Goal: Task Accomplishment & Management: Manage account settings

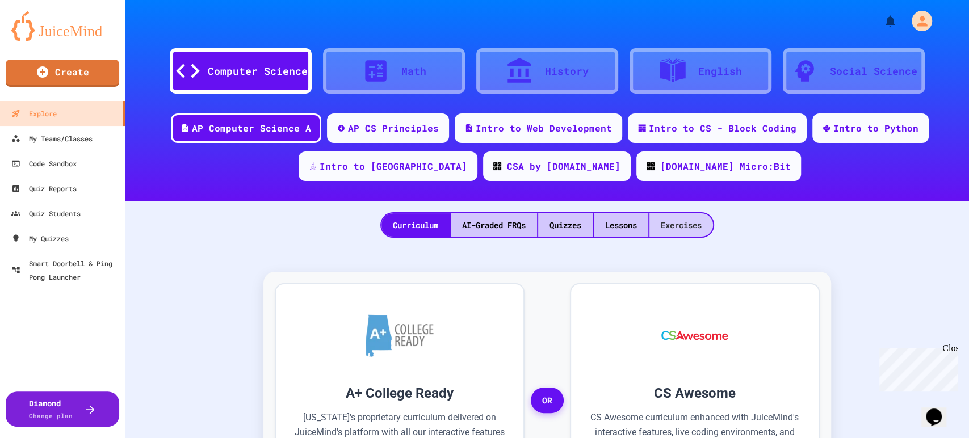
click at [695, 227] on div "Exercises" at bounding box center [682, 224] width 64 height 23
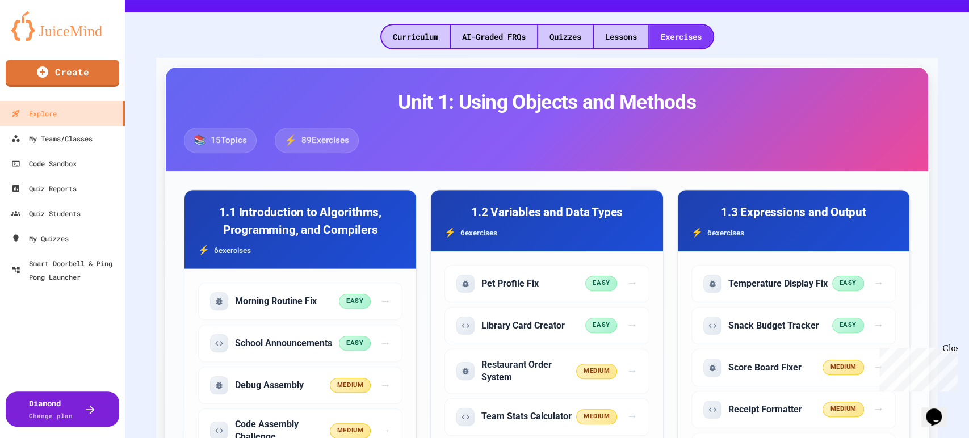
scroll to position [189, 0]
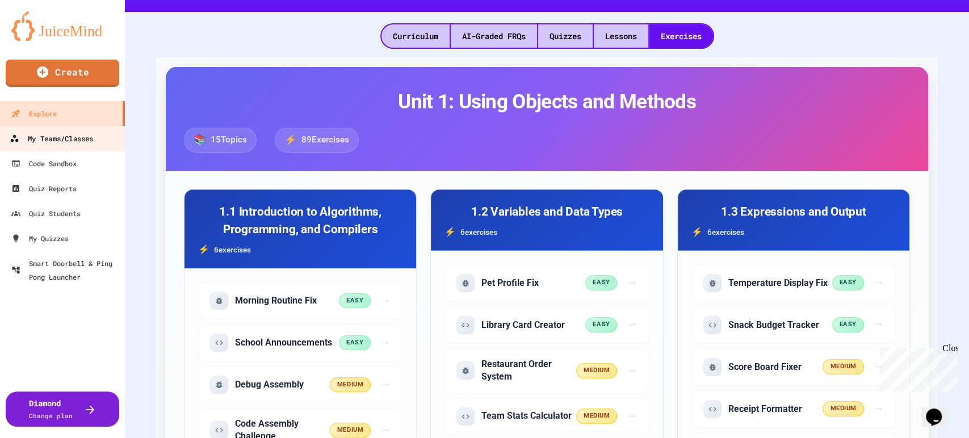
click at [53, 141] on div "My Teams/Classes" at bounding box center [51, 139] width 83 height 14
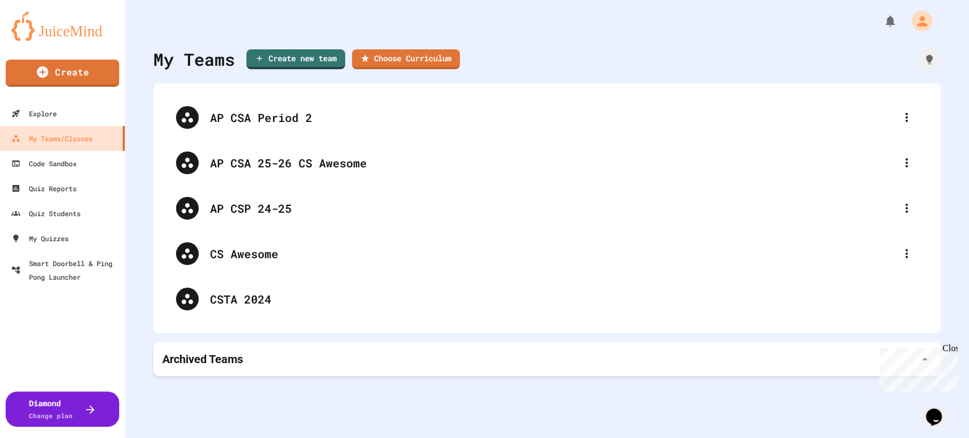
click at [900, 114] on icon at bounding box center [907, 118] width 14 height 14
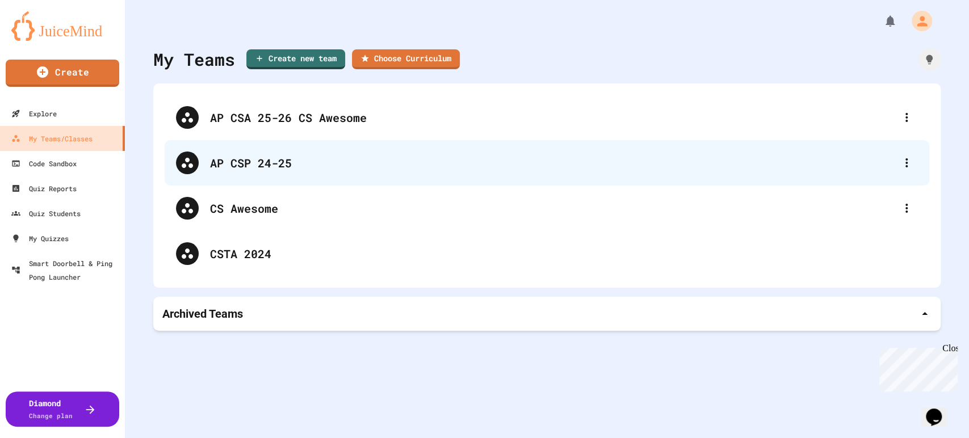
click at [568, 147] on div "AP CSP 24-25" at bounding box center [547, 162] width 765 height 45
click at [900, 161] on icon at bounding box center [907, 163] width 14 height 14
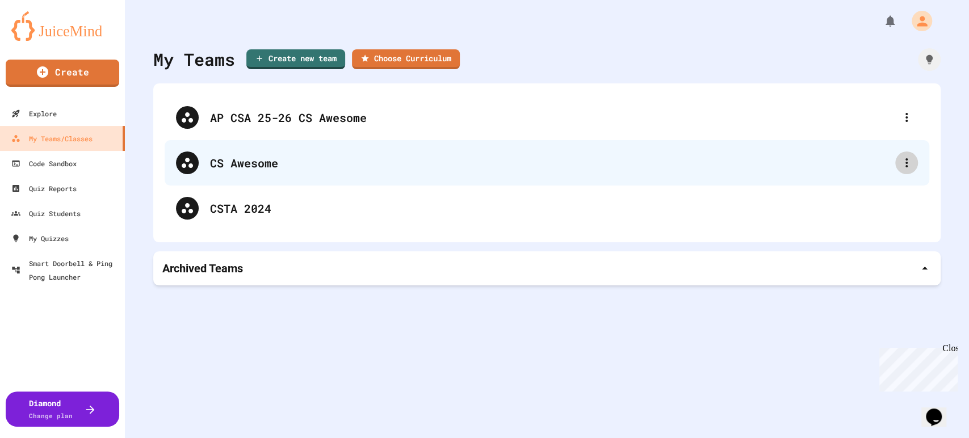
click at [900, 162] on icon at bounding box center [907, 163] width 14 height 14
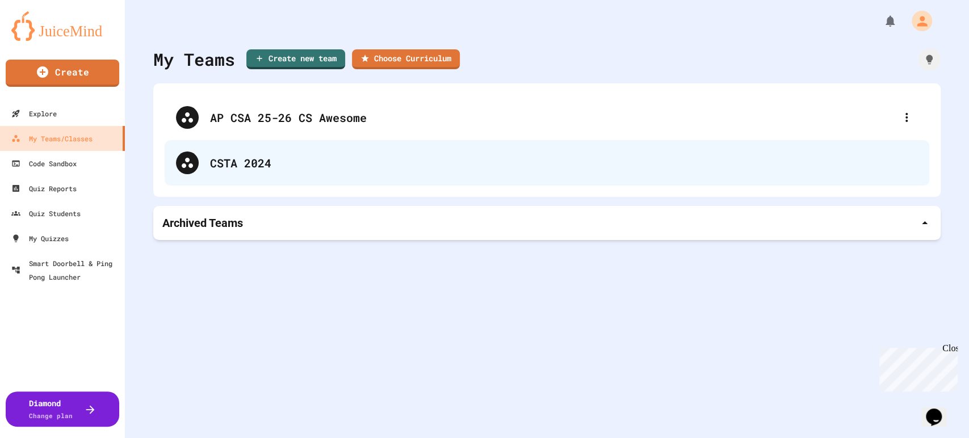
click at [327, 158] on div "CSTA 2024" at bounding box center [564, 162] width 708 height 17
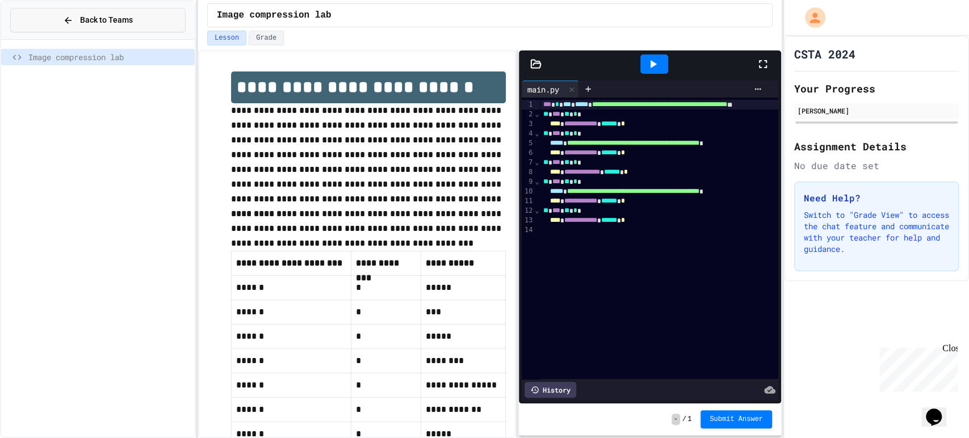
click at [61, 21] on button "Back to Teams" at bounding box center [97, 20] width 175 height 24
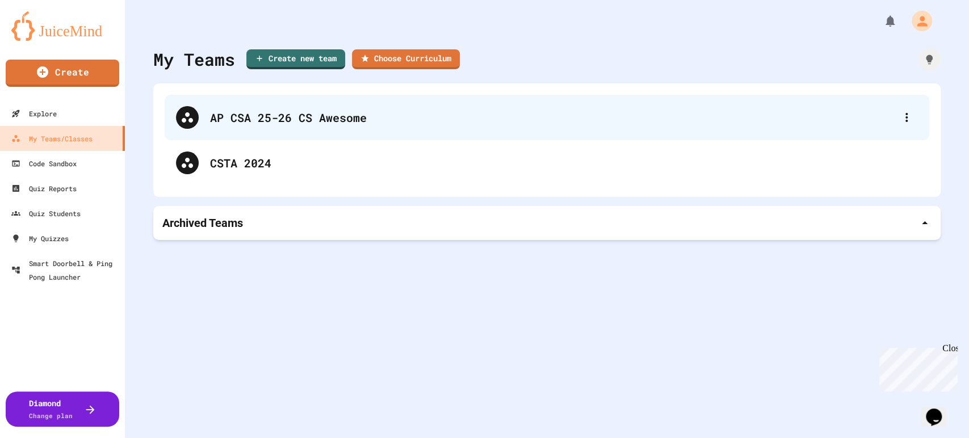
click at [566, 116] on div "AP CSA 25-26 CS Awesome" at bounding box center [552, 117] width 685 height 17
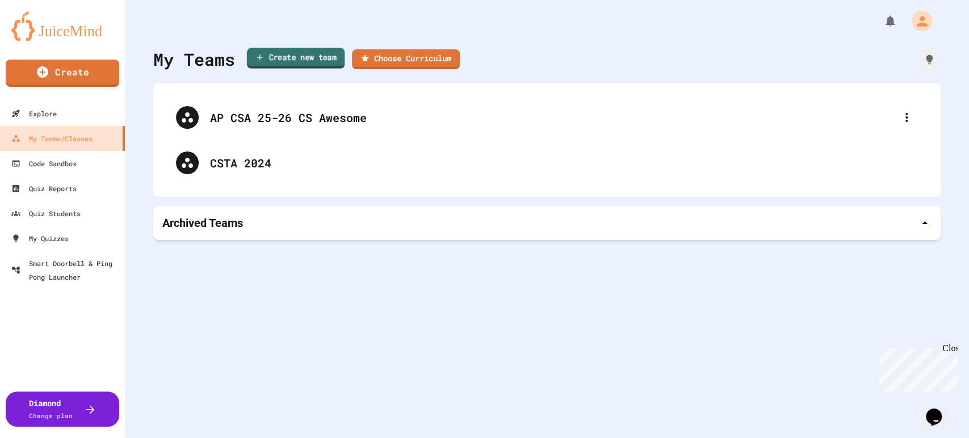
click at [302, 58] on link "Create new team" at bounding box center [296, 58] width 98 height 21
drag, startPoint x: 395, startPoint y: 233, endPoint x: 412, endPoint y: 219, distance: 22.6
type input "**********"
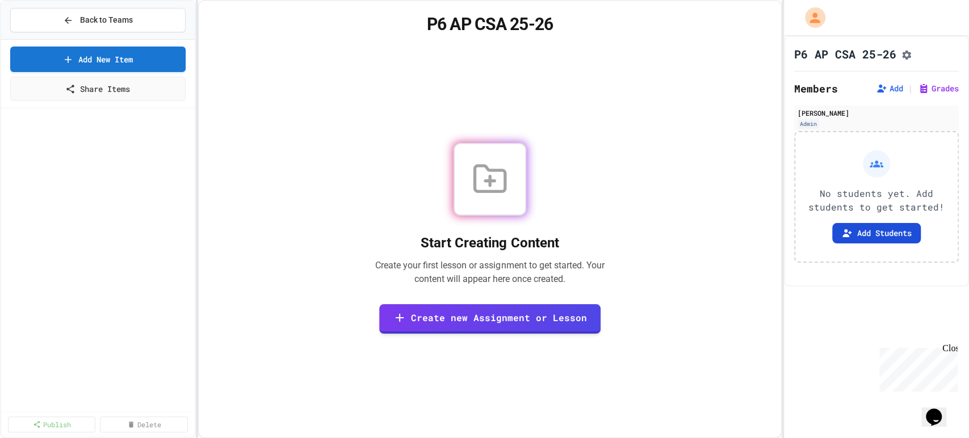
click at [854, 229] on button "Add Students" at bounding box center [876, 233] width 89 height 20
click at [82, 18] on span "Back to Teams" at bounding box center [106, 20] width 53 height 12
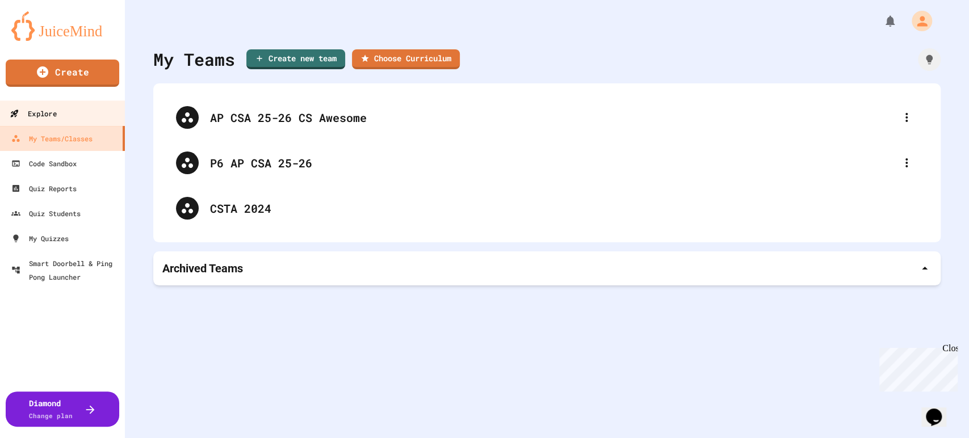
click at [38, 108] on div "Explore" at bounding box center [33, 114] width 47 height 14
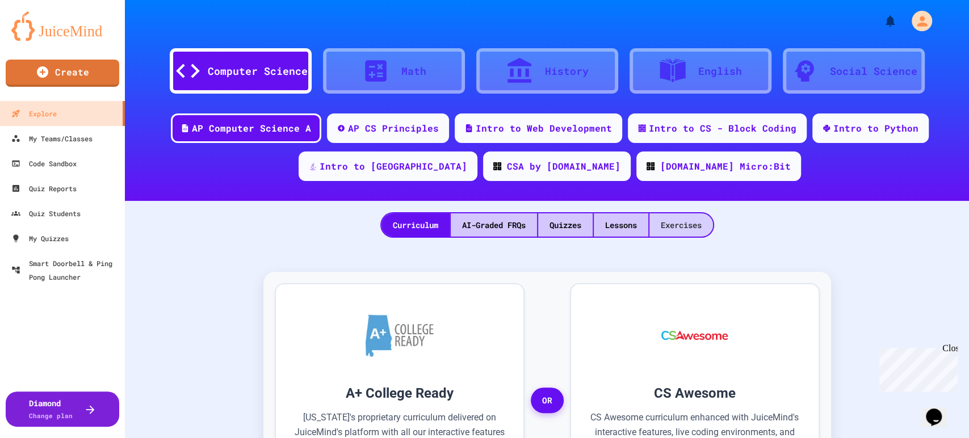
click at [672, 213] on div "Exercises" at bounding box center [682, 224] width 64 height 23
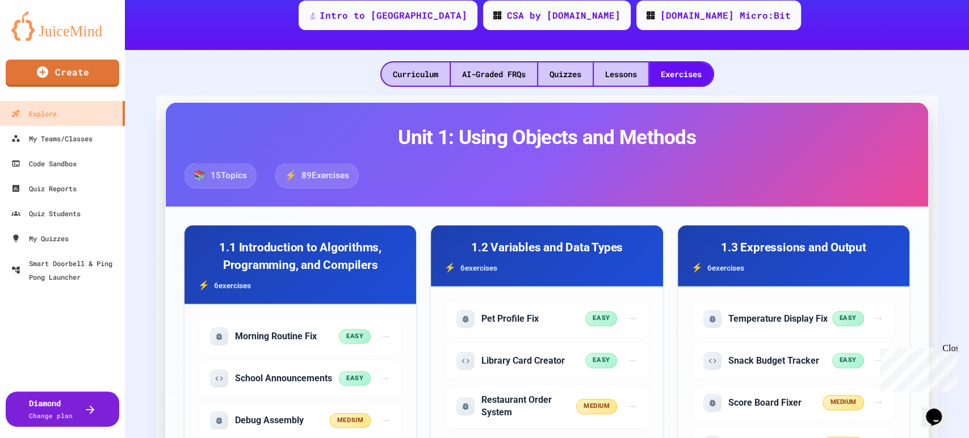
scroll to position [315, 0]
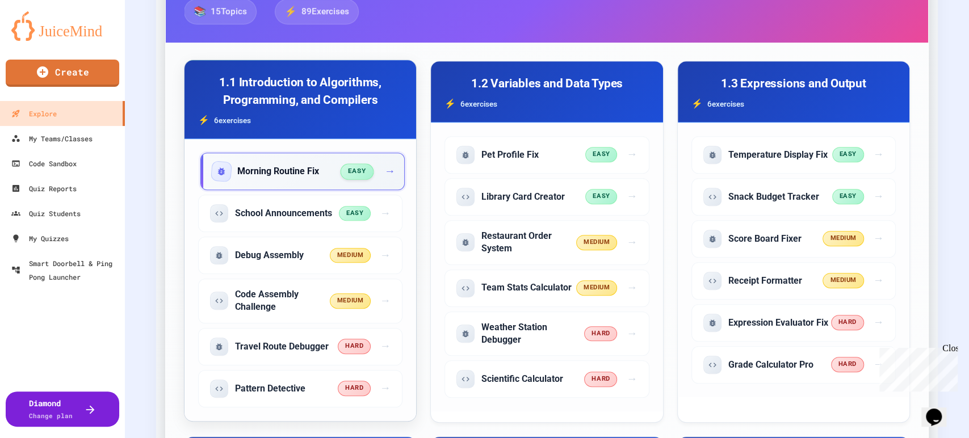
click at [317, 170] on h5 "Morning Routine Fix" at bounding box center [278, 171] width 82 height 12
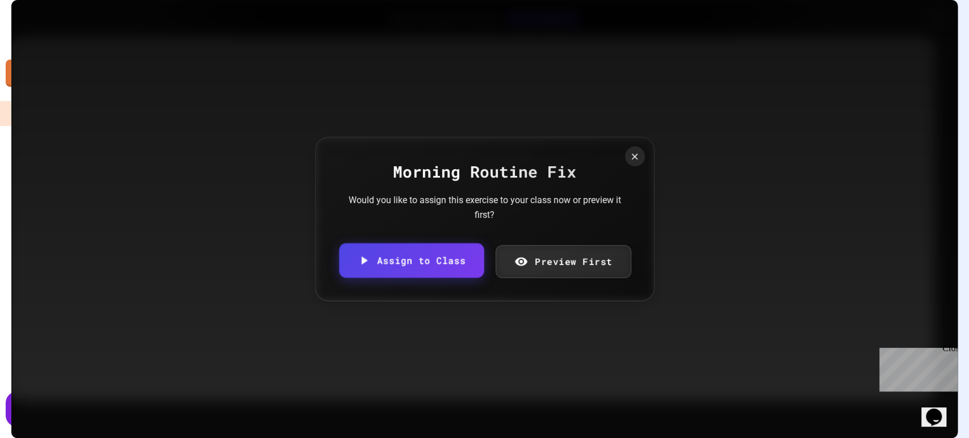
click at [449, 266] on link "Assign to Class" at bounding box center [411, 260] width 145 height 35
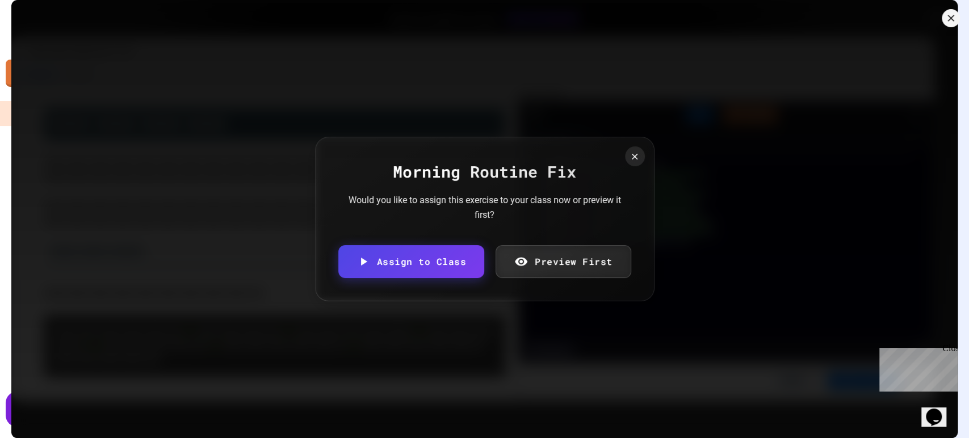
click at [490, 244] on body "We are updating our servers at 7PM EST [DATE]. [PERSON_NAME] should continue to…" at bounding box center [484, 219] width 969 height 438
type input "**********"
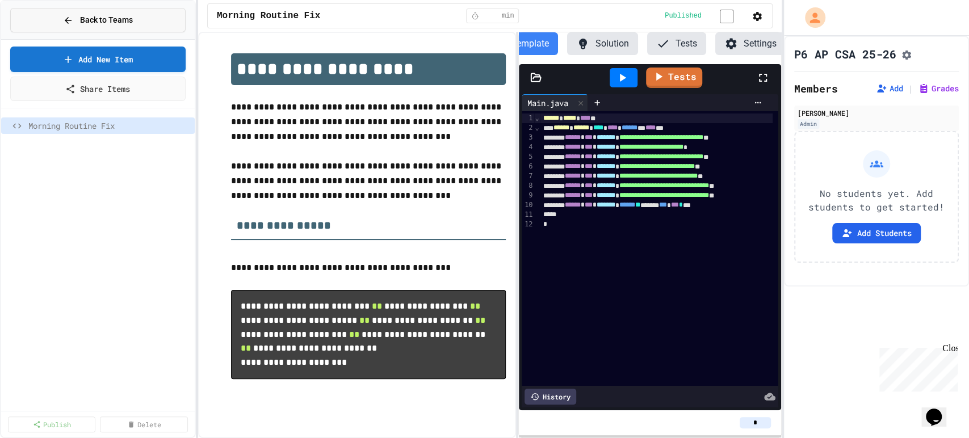
click at [149, 18] on button "Back to Teams" at bounding box center [97, 20] width 175 height 24
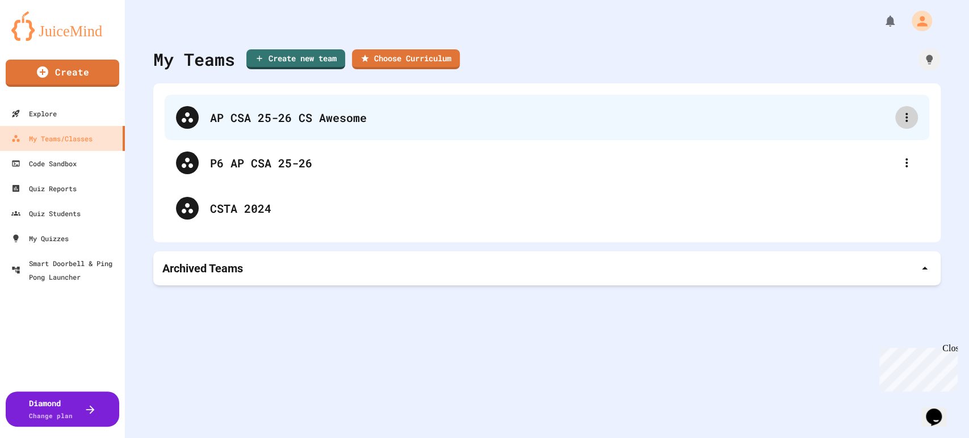
click at [900, 118] on icon at bounding box center [907, 118] width 14 height 14
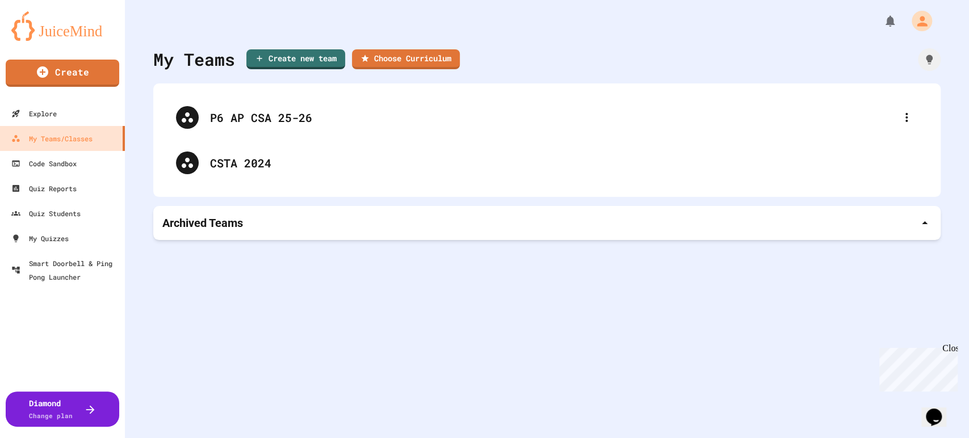
drag, startPoint x: 229, startPoint y: 158, endPoint x: 631, endPoint y: 323, distance: 434.4
click at [631, 323] on div "My Teams Create new team Choose Curriculum P6 AP CSA 25-26 CSTA 2024 Archived T…" at bounding box center [547, 219] width 844 height 438
drag, startPoint x: 336, startPoint y: 160, endPoint x: 326, endPoint y: 244, distance: 84.6
click at [326, 244] on div "My Teams Create new team Choose Curriculum P6 AP CSA 25-26 CSTA 2024 Archived T…" at bounding box center [547, 219] width 844 height 438
drag, startPoint x: 504, startPoint y: 286, endPoint x: 818, endPoint y: 224, distance: 319.4
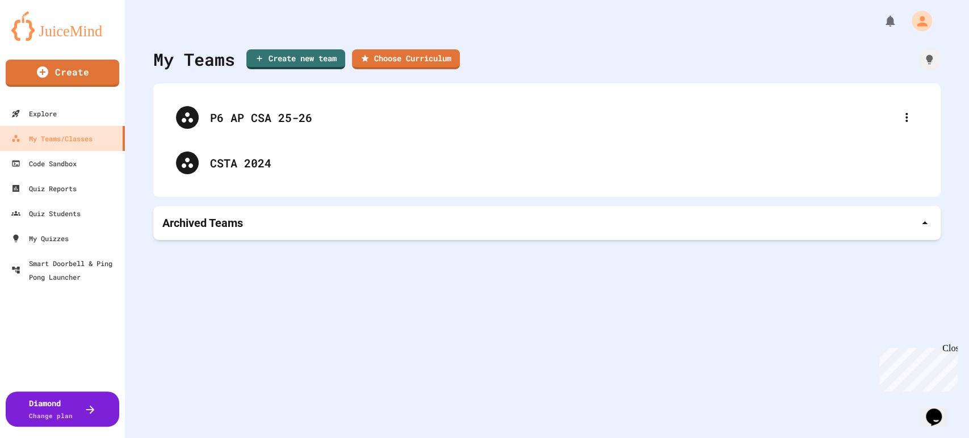
click at [508, 283] on div "My Teams Create new team Choose Curriculum P6 AP CSA 25-26 CSTA 2024 Archived T…" at bounding box center [547, 219] width 844 height 438
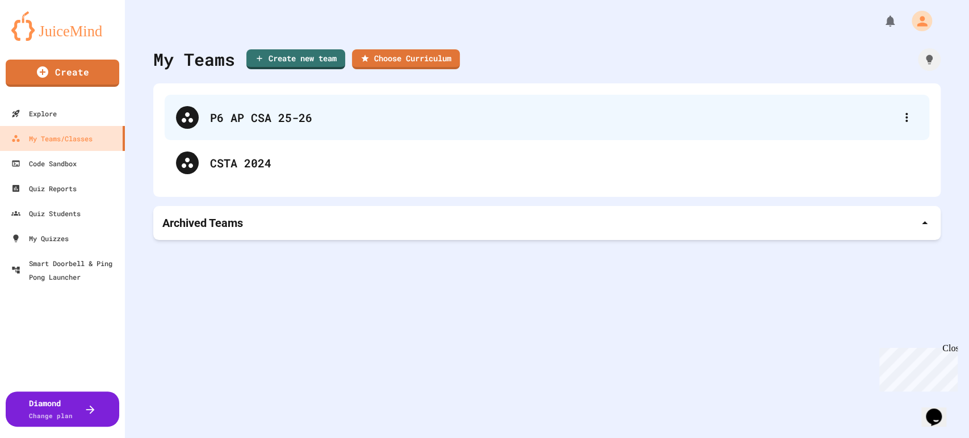
click at [417, 126] on div "P6 AP CSA 25-26" at bounding box center [547, 117] width 765 height 45
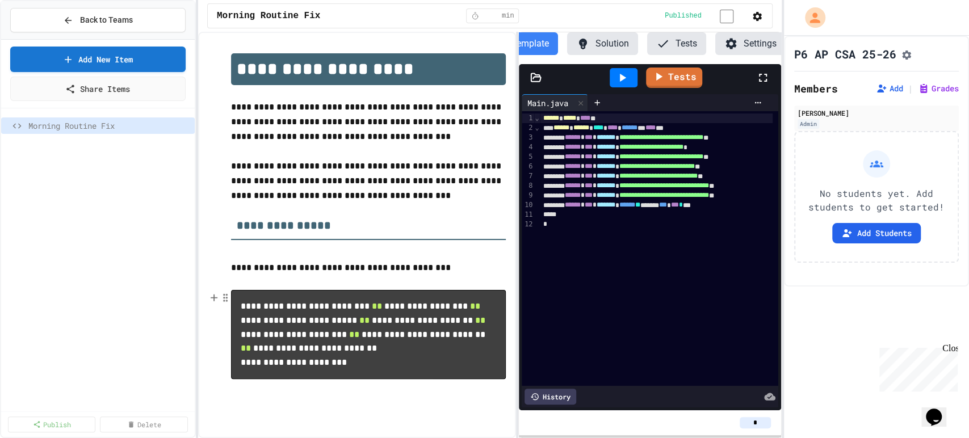
scroll to position [23, 0]
click at [753, 20] on icon "button" at bounding box center [757, 16] width 9 height 9
click at [773, 438] on div at bounding box center [484, 439] width 969 height 0
click at [760, 48] on button "Settings" at bounding box center [750, 43] width 70 height 23
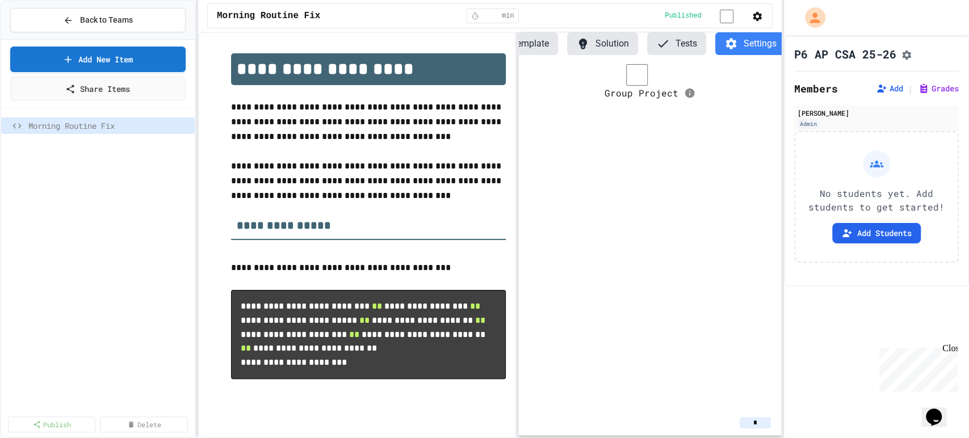
click at [755, 21] on icon "button" at bounding box center [757, 16] width 11 height 11
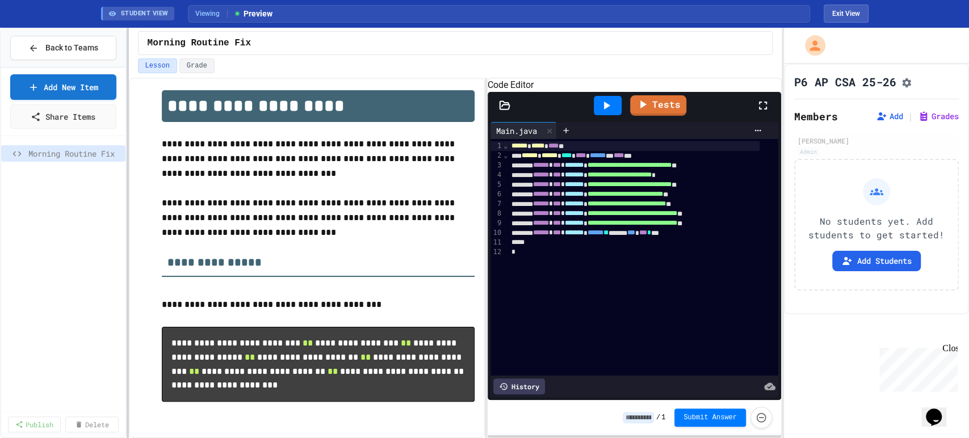
click at [127, 239] on div at bounding box center [128, 233] width 2 height 411
click at [856, 18] on button "Exit View" at bounding box center [846, 14] width 45 height 18
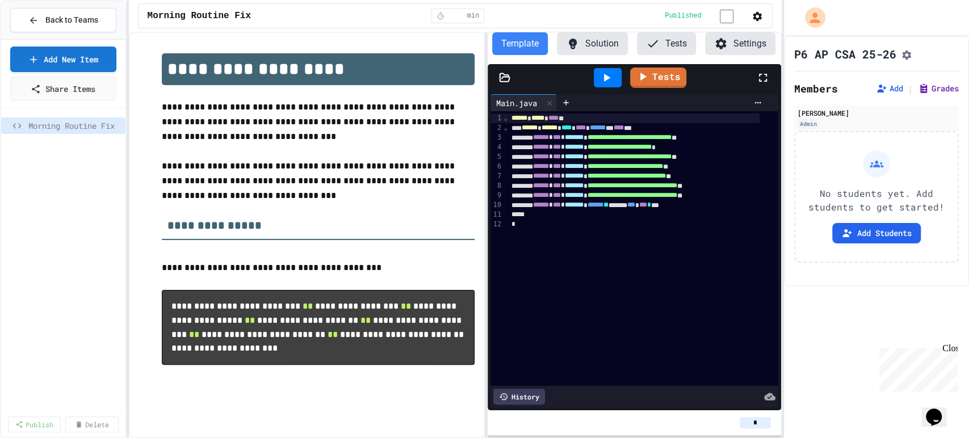
click at [926, 94] on button "Grades" at bounding box center [938, 88] width 41 height 11
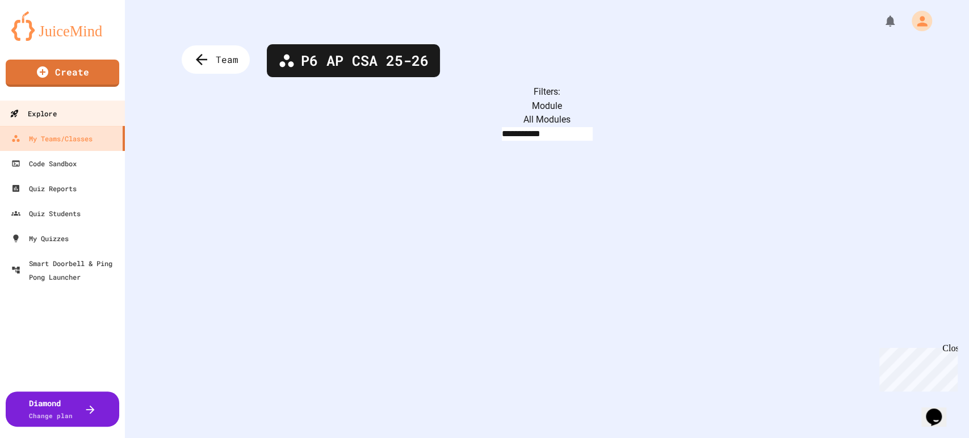
click at [74, 111] on link "Explore" at bounding box center [62, 114] width 129 height 26
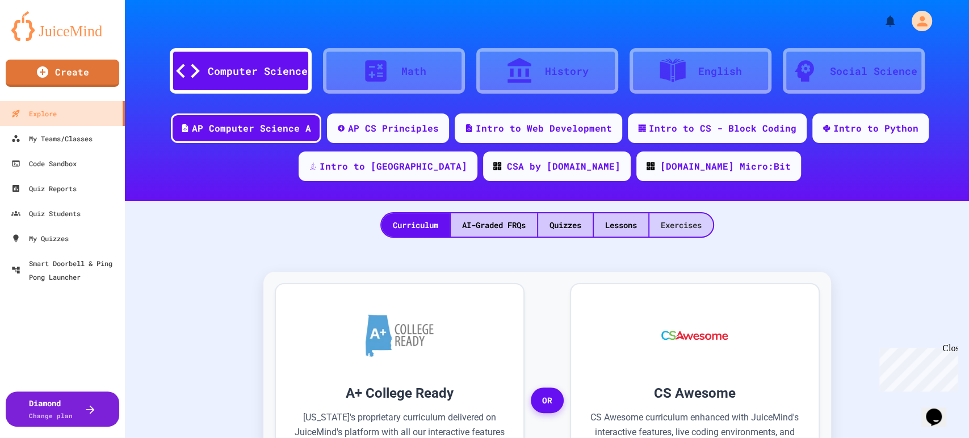
click at [681, 221] on div "Exercises" at bounding box center [682, 224] width 64 height 23
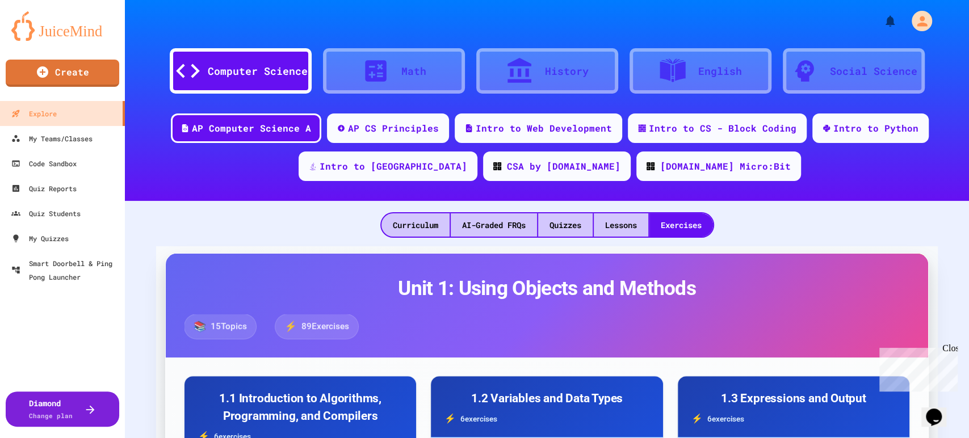
scroll to position [252, 0]
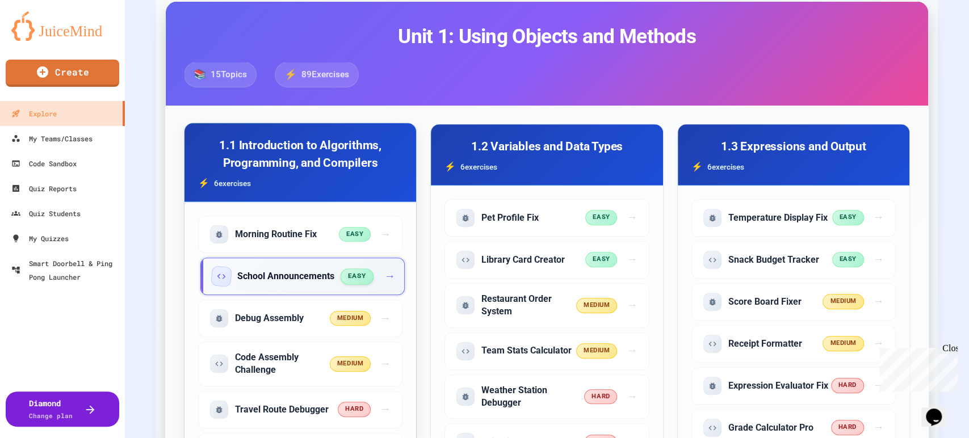
click at [288, 274] on h5 "School Announcements" at bounding box center [285, 276] width 97 height 12
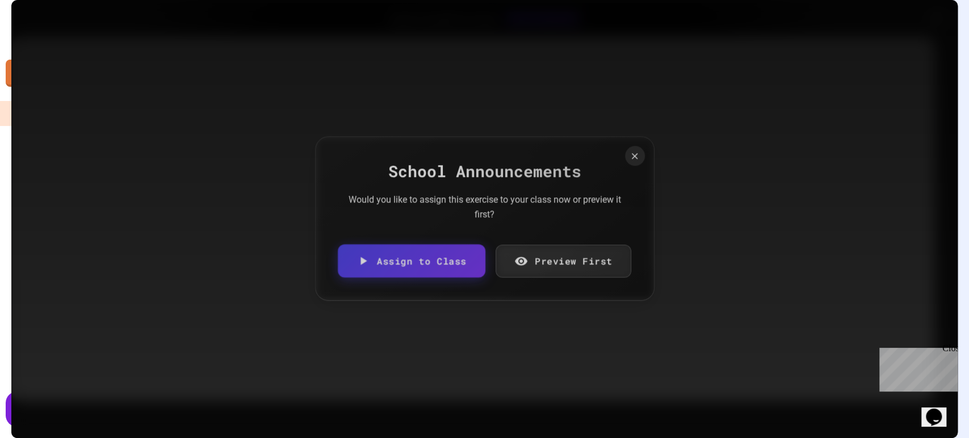
click at [439, 264] on link "Assign to Class" at bounding box center [411, 261] width 147 height 34
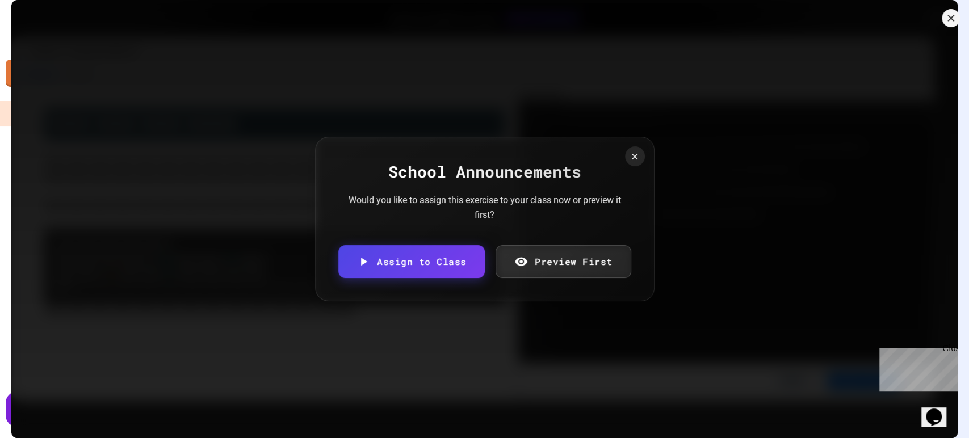
click at [531, 256] on body "We are updating our servers at 7PM EST [DATE]. [PERSON_NAME] should continue to…" at bounding box center [484, 219] width 969 height 438
type input "**********"
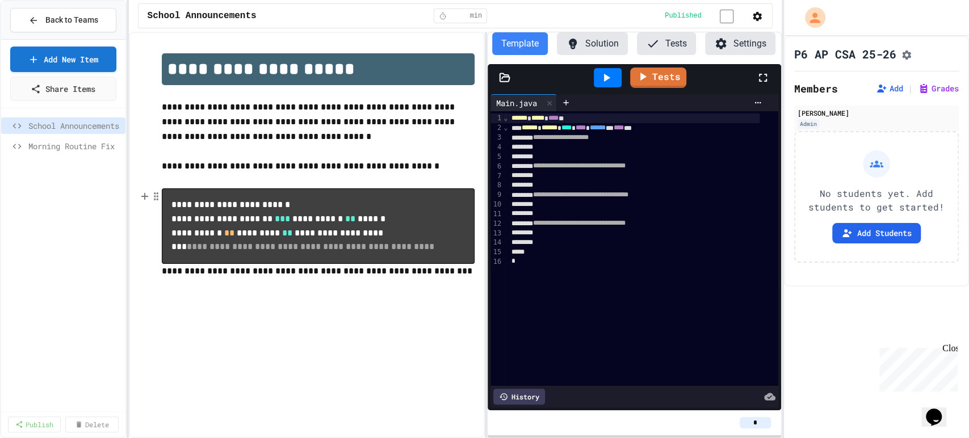
click at [72, 203] on div "School Announcements Morning Routine Fix" at bounding box center [63, 260] width 124 height 295
click at [74, 121] on span "Morning Routine Fix" at bounding box center [68, 126] width 81 height 12
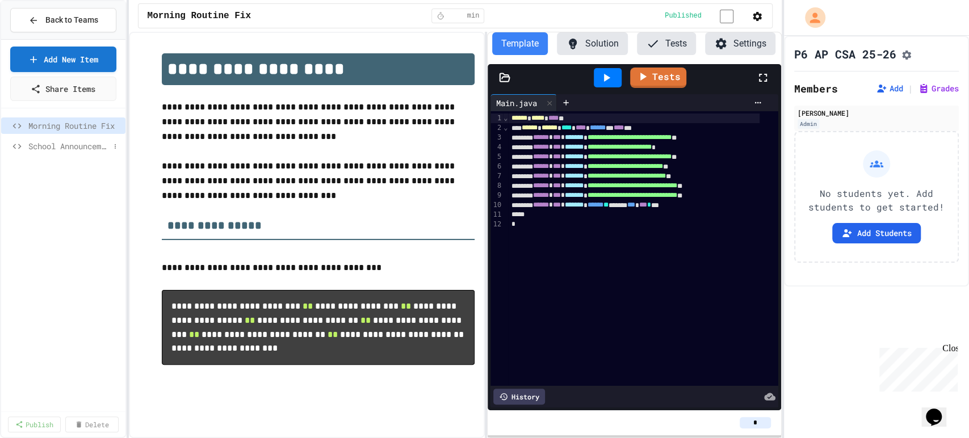
click at [76, 148] on span "School Announcements" at bounding box center [68, 146] width 81 height 12
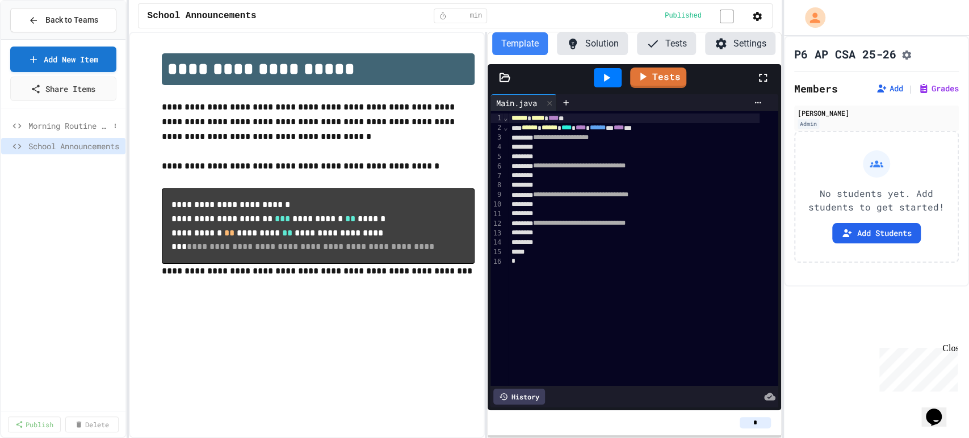
click at [89, 123] on span "Morning Routine Fix" at bounding box center [68, 126] width 81 height 12
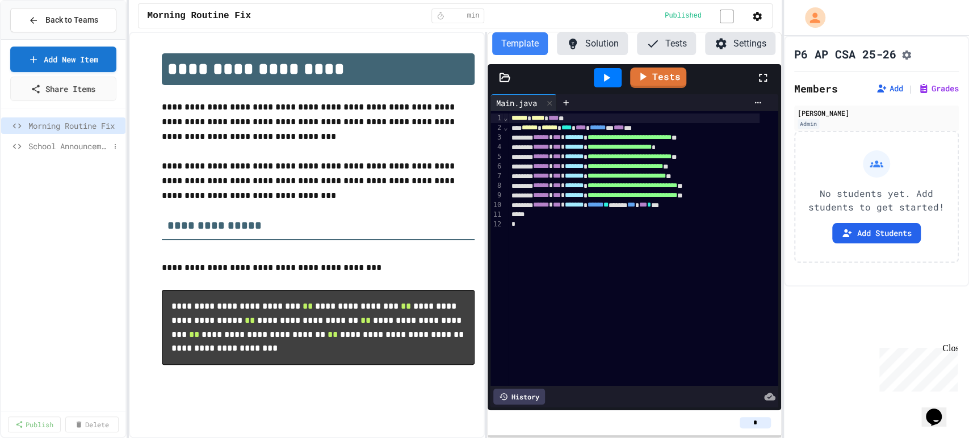
click at [58, 141] on span "School Announcements" at bounding box center [68, 146] width 81 height 12
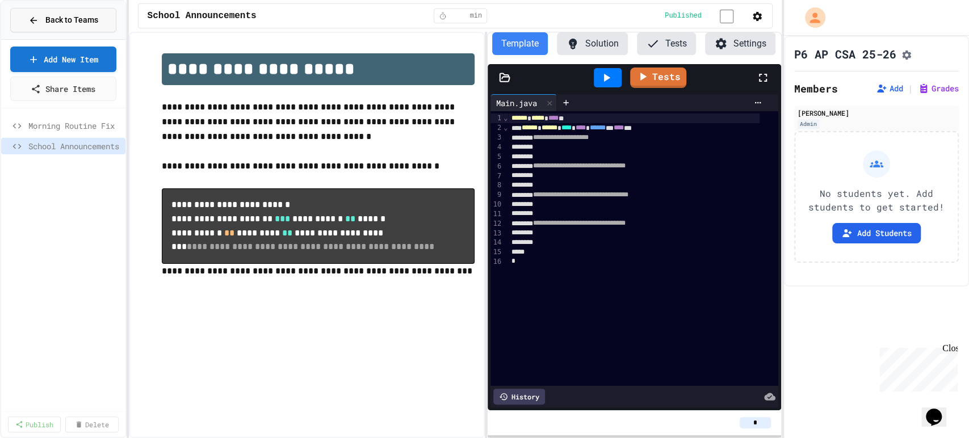
click at [47, 15] on span "Back to Teams" at bounding box center [71, 20] width 53 height 12
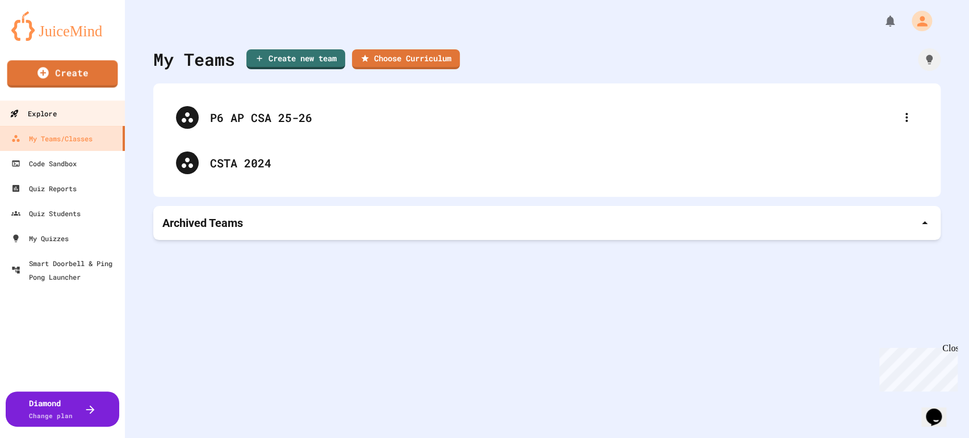
click at [58, 117] on link "Explore" at bounding box center [62, 114] width 129 height 26
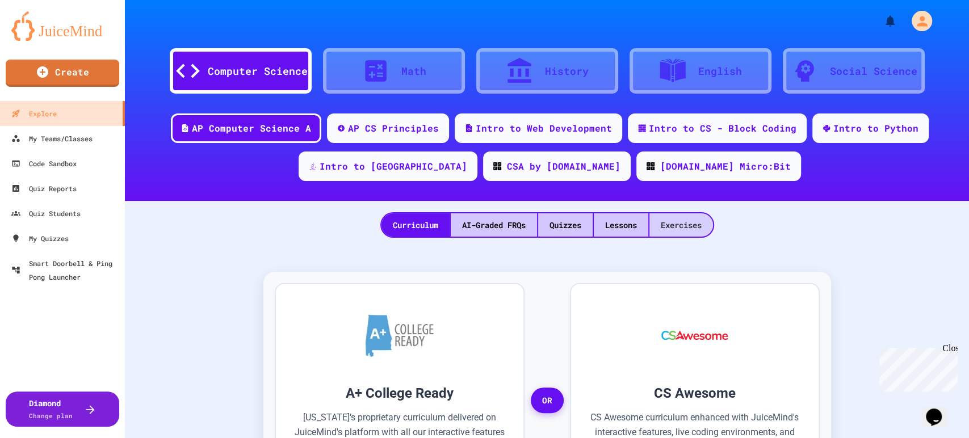
click at [684, 222] on div "Exercises" at bounding box center [682, 224] width 64 height 23
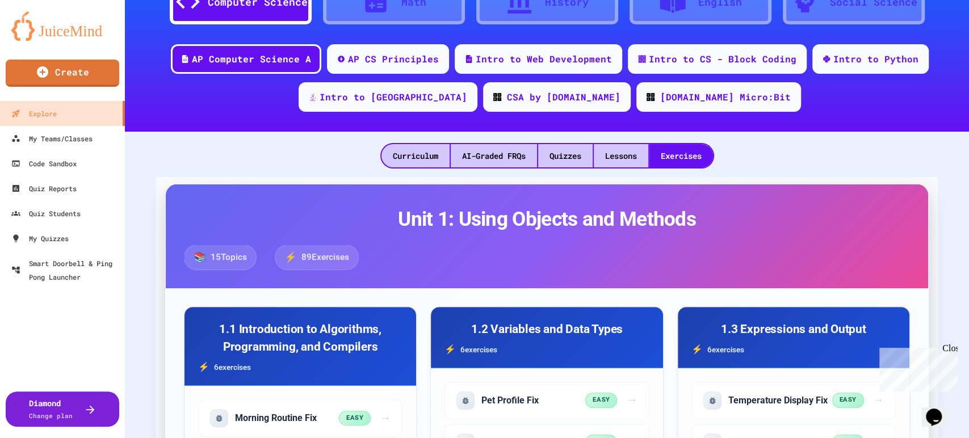
scroll to position [252, 0]
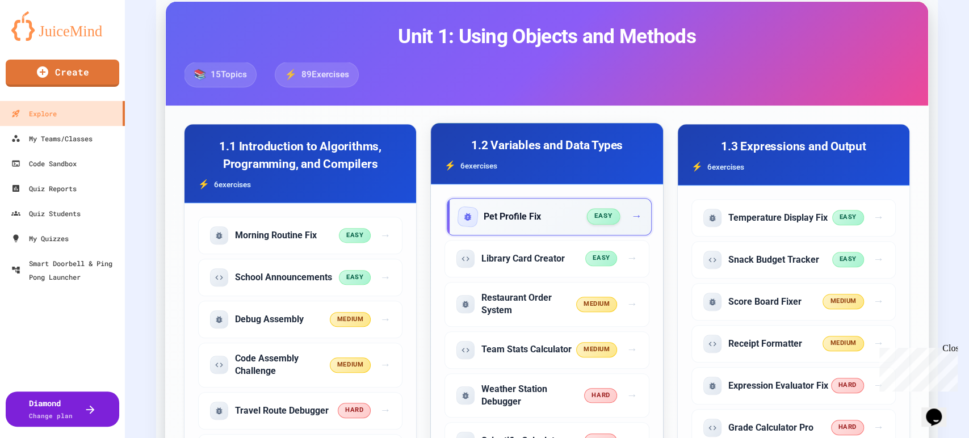
click at [526, 219] on h5 "Pet Profile Fix" at bounding box center [512, 217] width 57 height 12
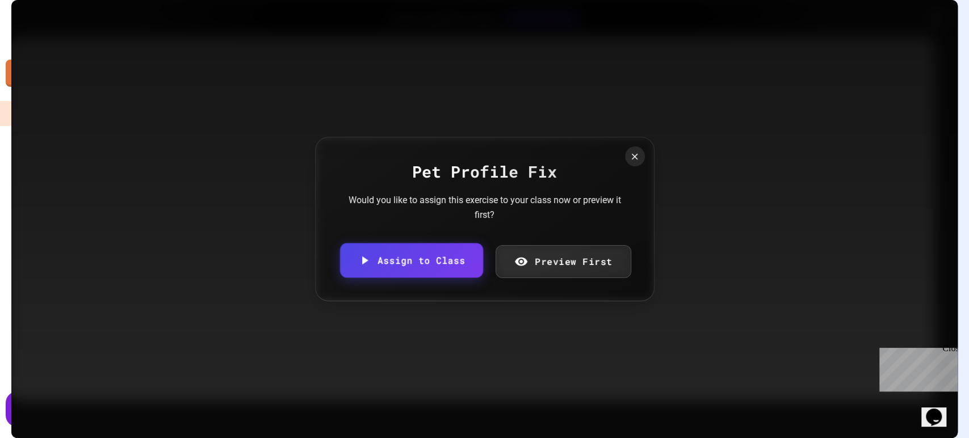
click at [420, 252] on link "Assign to Class" at bounding box center [411, 260] width 143 height 35
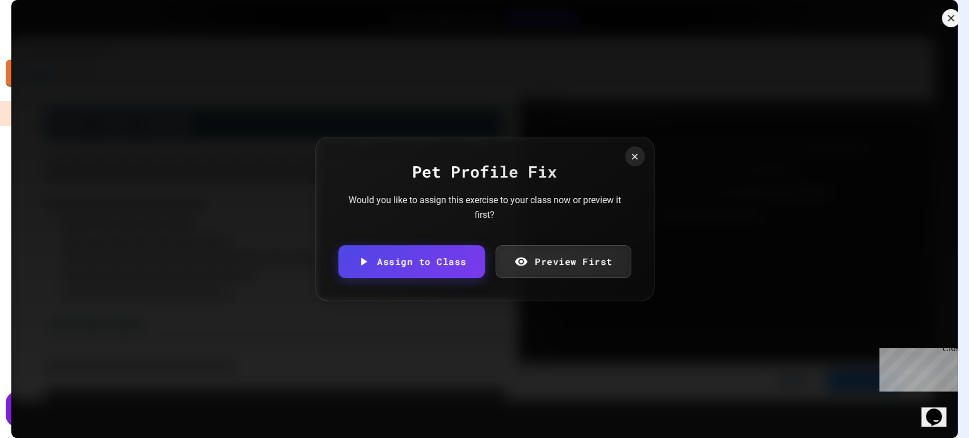
click at [497, 240] on body "We are updating our servers at 7PM EST [DATE]. [PERSON_NAME] should continue to…" at bounding box center [484, 219] width 969 height 438
type input "**********"
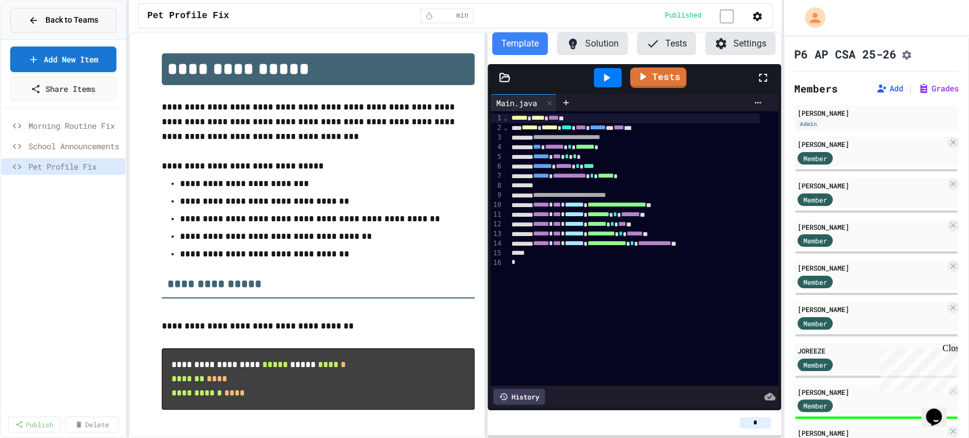
click at [58, 14] on span "Back to Teams" at bounding box center [71, 20] width 53 height 12
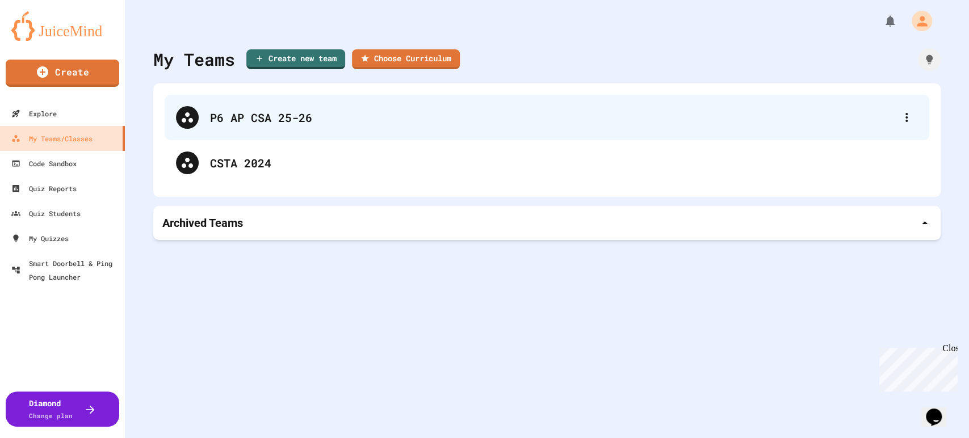
click at [221, 120] on div "P6 AP CSA 25-26" at bounding box center [552, 117] width 685 height 17
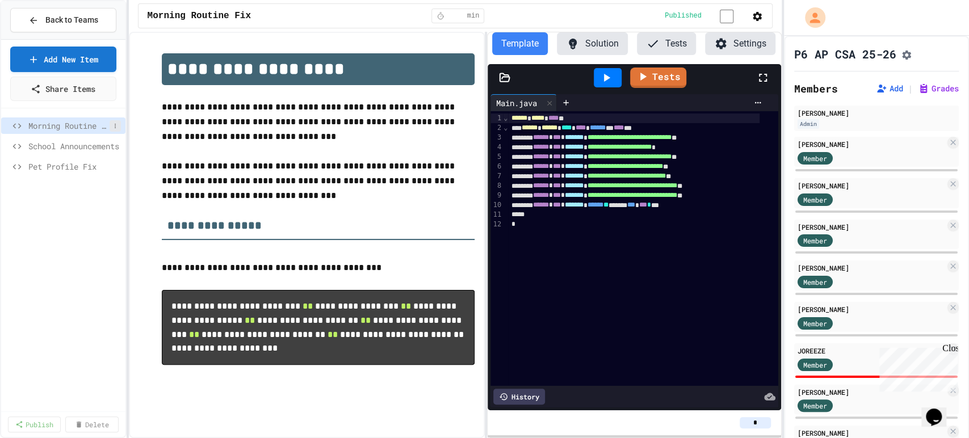
click at [114, 126] on icon at bounding box center [115, 126] width 7 height 7
click at [106, 138] on button "Rename" at bounding box center [85, 146] width 72 height 20
click at [26, 124] on input "**********" at bounding box center [70, 128] width 89 height 16
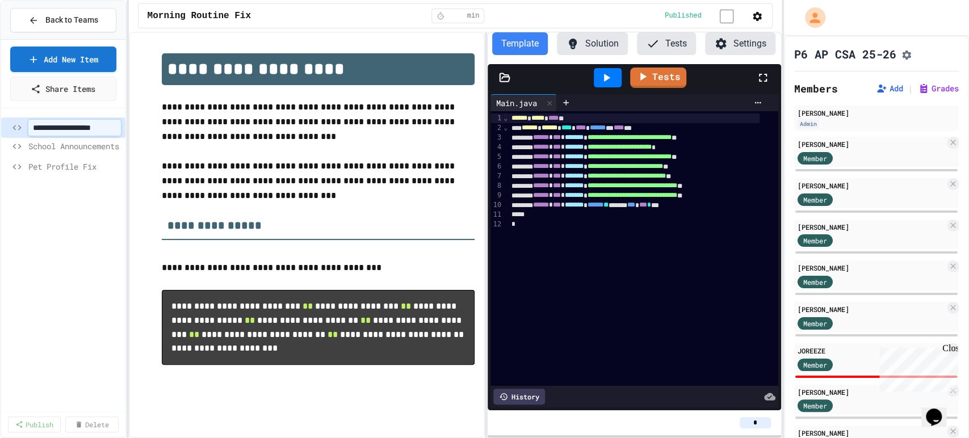
type input "**********"
click at [39, 118] on div "1 Morning Routine Fix" at bounding box center [63, 126] width 124 height 16
click at [108, 128] on span "1 Morning Routine Fix" at bounding box center [68, 126] width 81 height 12
click at [116, 125] on icon at bounding box center [115, 126] width 7 height 7
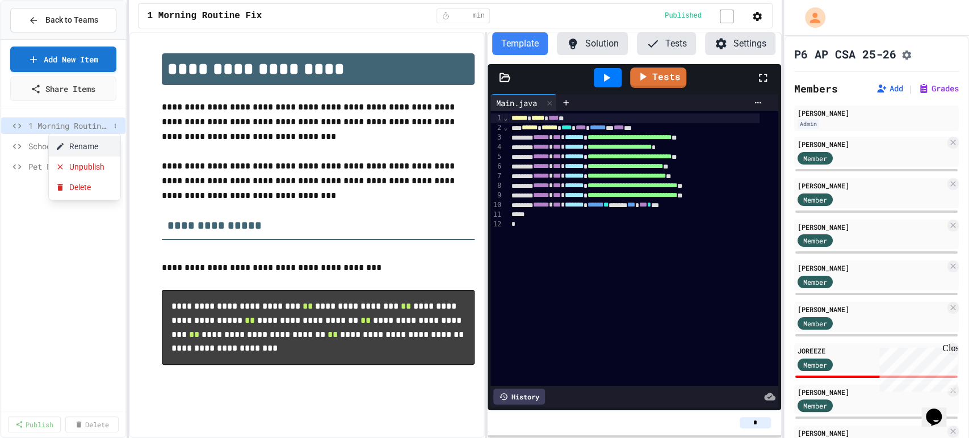
click at [106, 146] on button "Rename" at bounding box center [85, 146] width 72 height 20
click at [26, 127] on input "**********" at bounding box center [70, 128] width 89 height 16
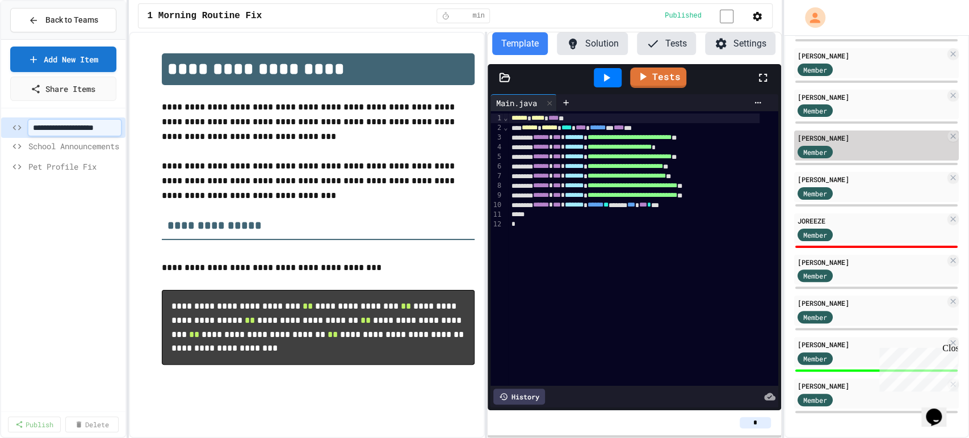
scroll to position [0, 0]
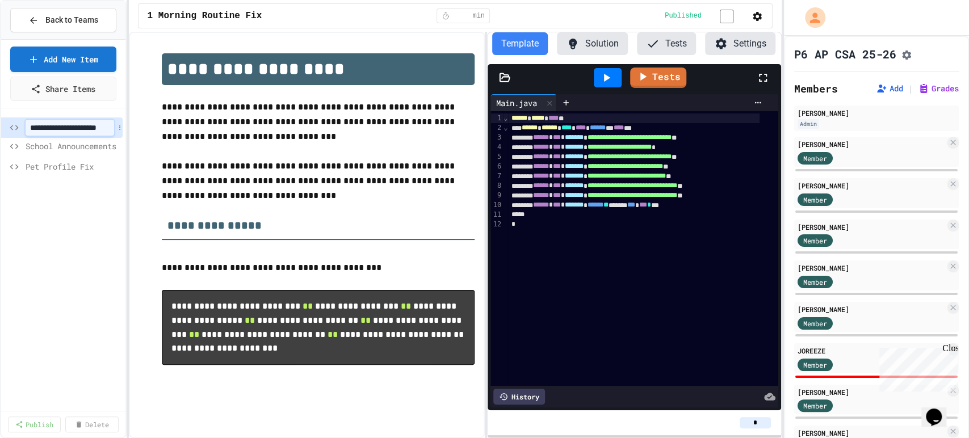
type input "**********"
click at [65, 164] on button "Rename" at bounding box center [69, 159] width 72 height 20
click at [26, 140] on input "**********" at bounding box center [70, 148] width 89 height 16
type input "**********"
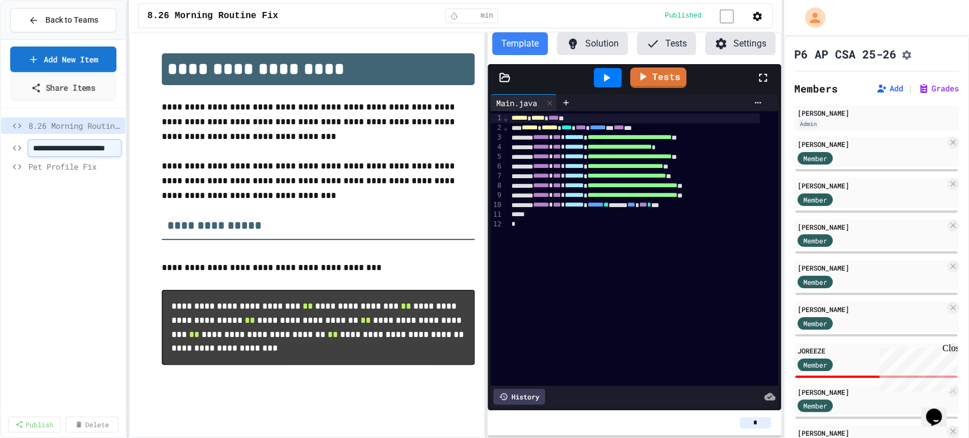
scroll to position [0, 0]
click at [57, 161] on span "Pet Profile Fix" at bounding box center [68, 167] width 81 height 12
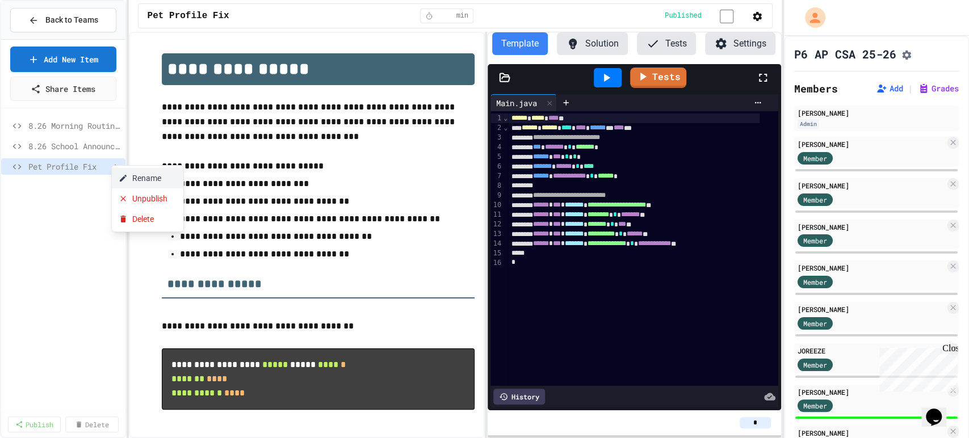
click at [127, 181] on icon at bounding box center [123, 178] width 9 height 9
click at [26, 165] on input "**********" at bounding box center [70, 169] width 89 height 16
type input "**********"
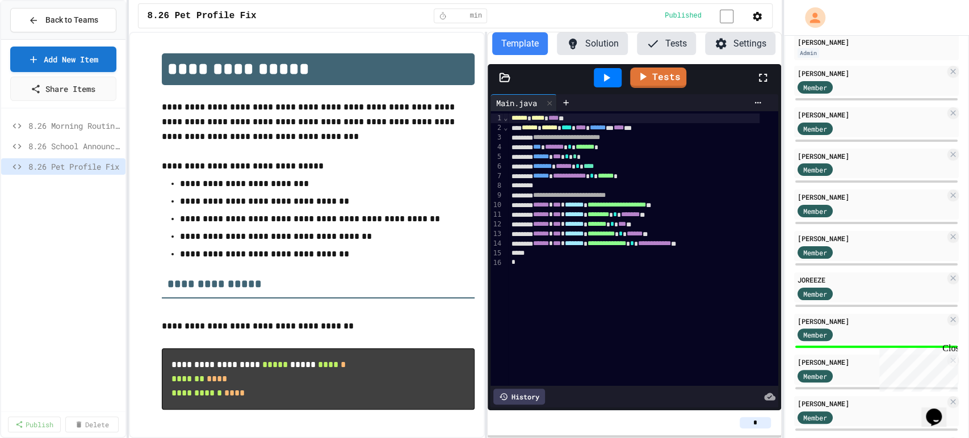
scroll to position [132, 0]
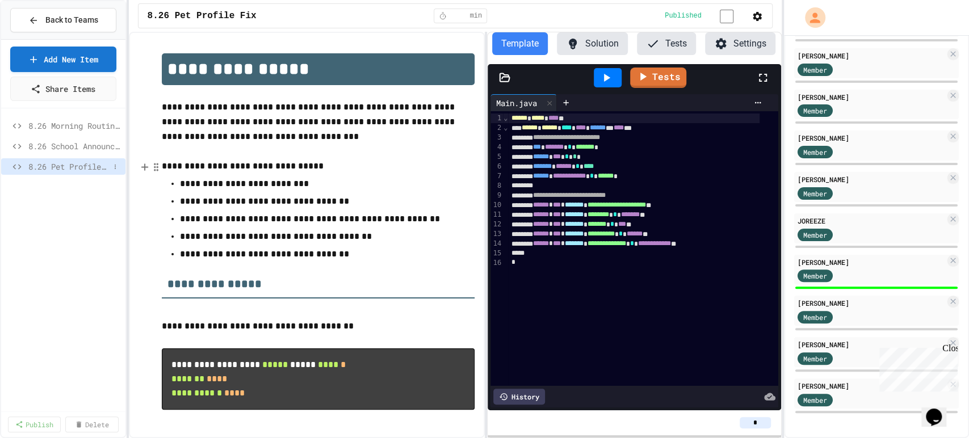
click at [57, 161] on span "8.26 Pet Profile Fix" at bounding box center [68, 167] width 81 height 12
click at [72, 128] on span "8.26 Morning Routine Fix" at bounding box center [68, 126] width 81 height 12
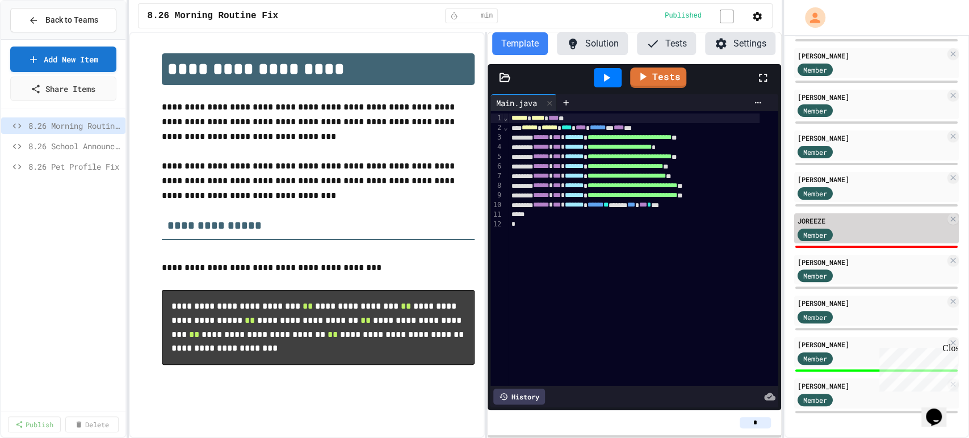
click at [872, 229] on div "Member" at bounding box center [872, 234] width 148 height 14
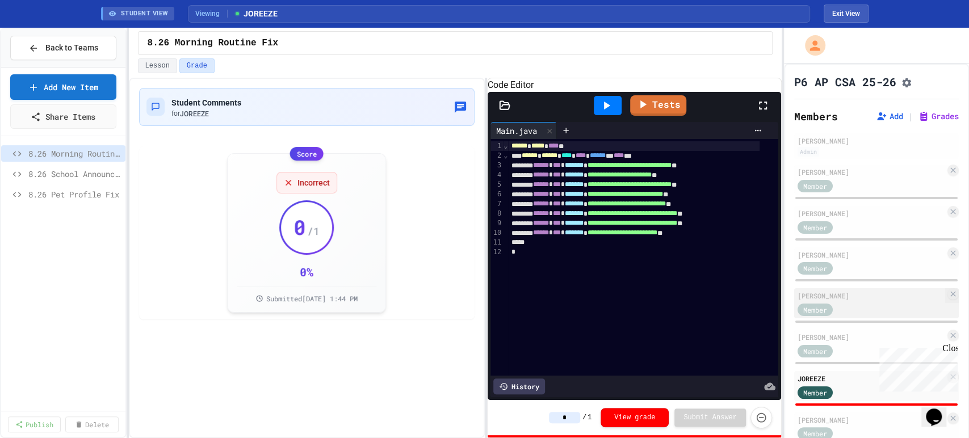
scroll to position [160, 0]
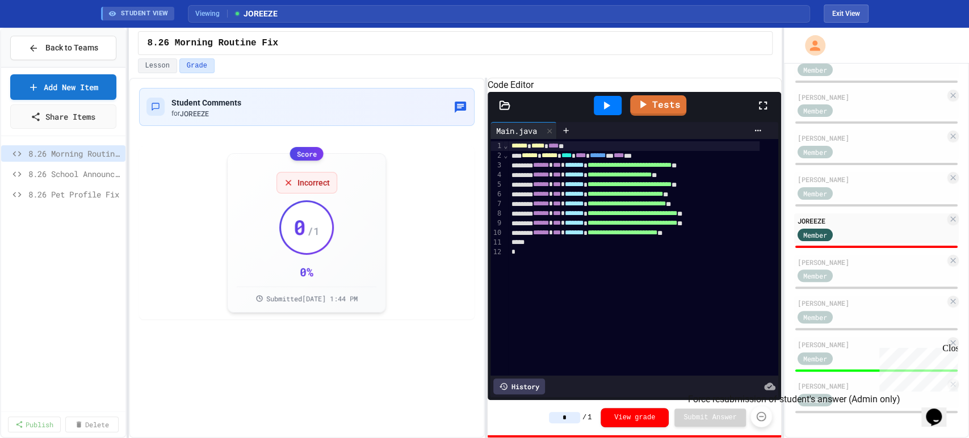
click at [761, 416] on icon "Force resubmission of student's answer (Admin only)" at bounding box center [761, 416] width 11 height 11
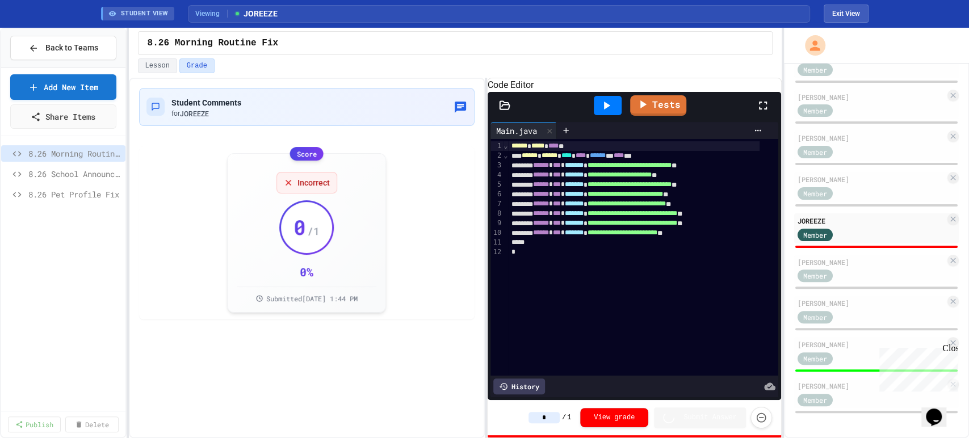
type input "*"
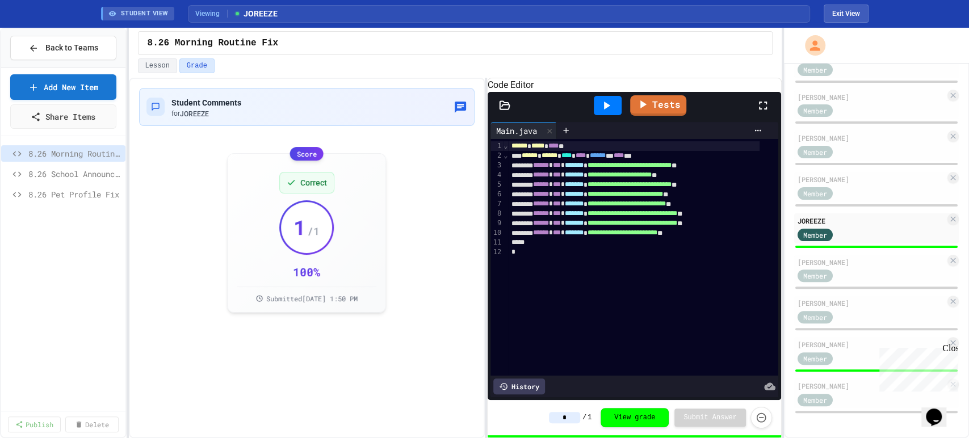
click at [606, 112] on icon at bounding box center [607, 106] width 14 height 14
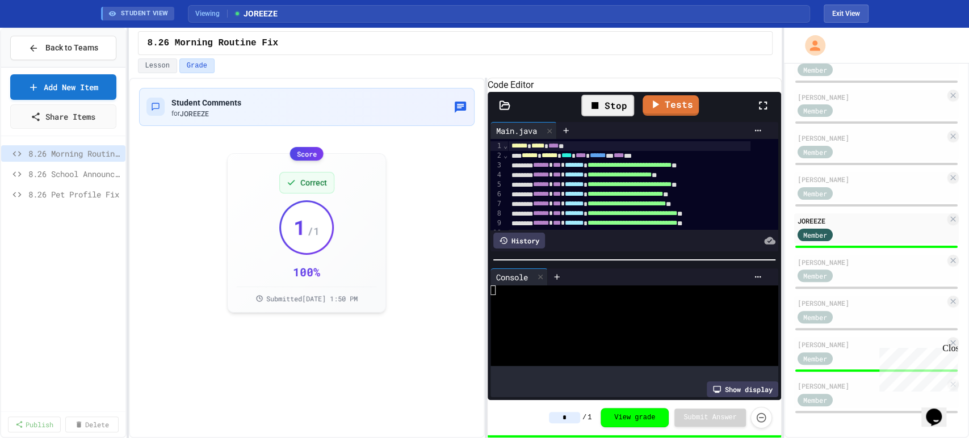
scroll to position [10, 0]
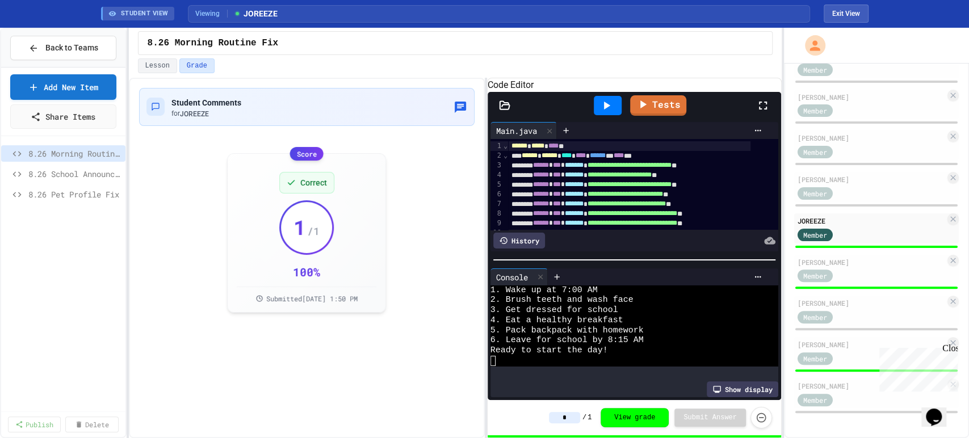
click at [710, 58] on div "Lesson Grade" at bounding box center [455, 65] width 635 height 15
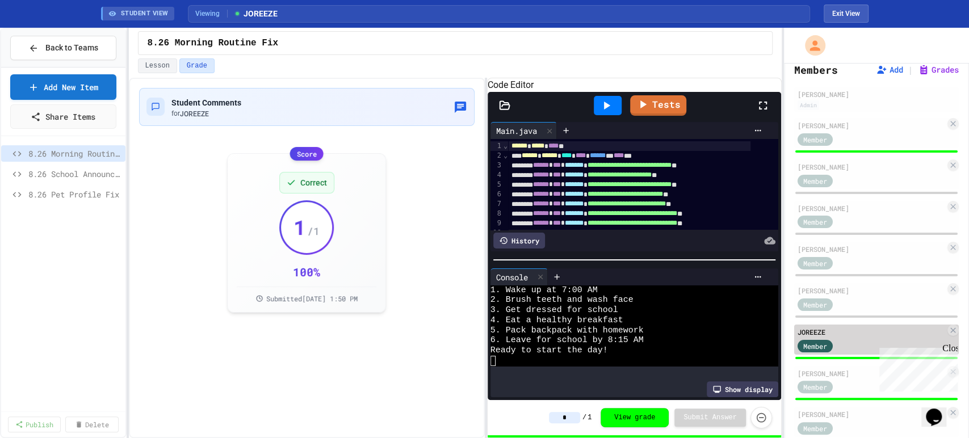
scroll to position [0, 0]
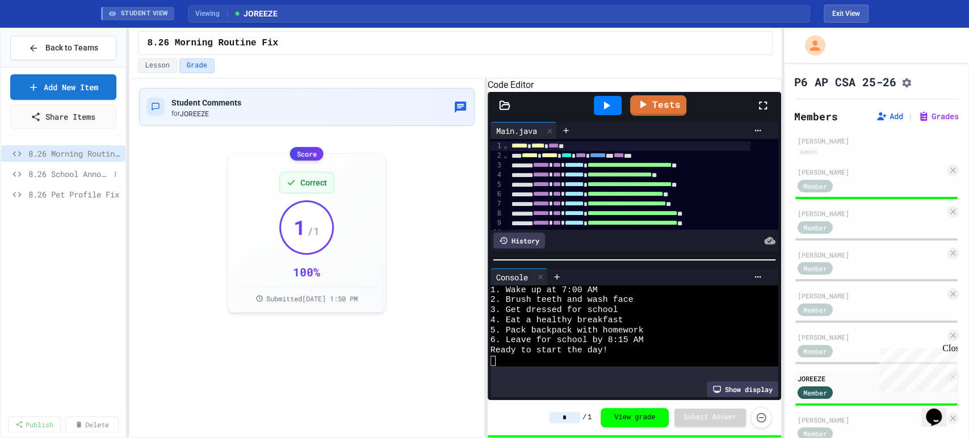
click at [69, 172] on span "8.26 School Announcements" at bounding box center [68, 174] width 81 height 12
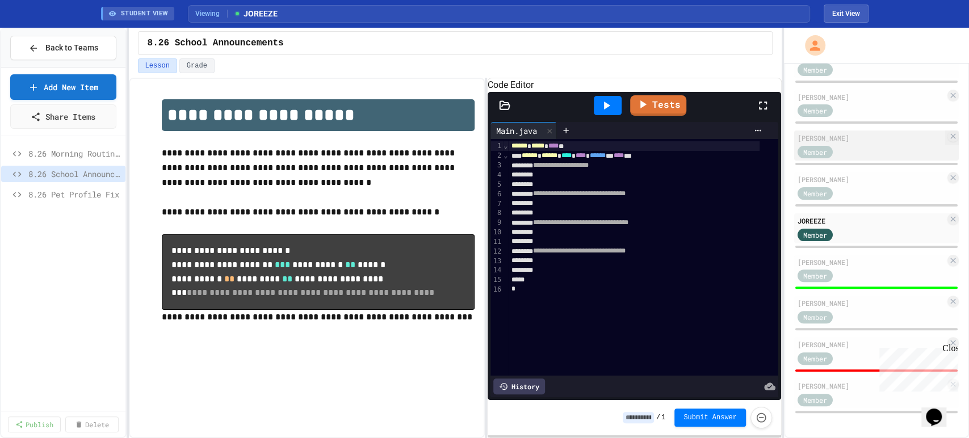
scroll to position [160, 0]
click at [838, 340] on div "[PERSON_NAME]" at bounding box center [872, 345] width 148 height 10
type input "*"
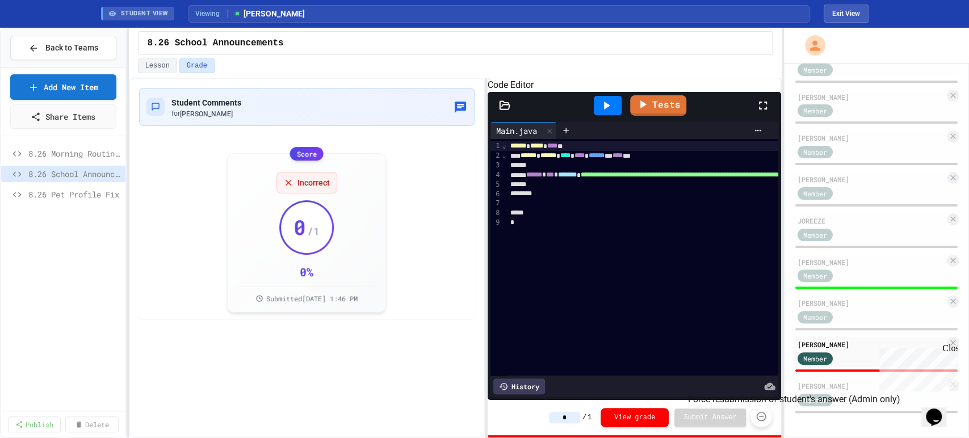
click at [757, 421] on icon "Force resubmission of student's answer (Admin only)" at bounding box center [761, 416] width 11 height 11
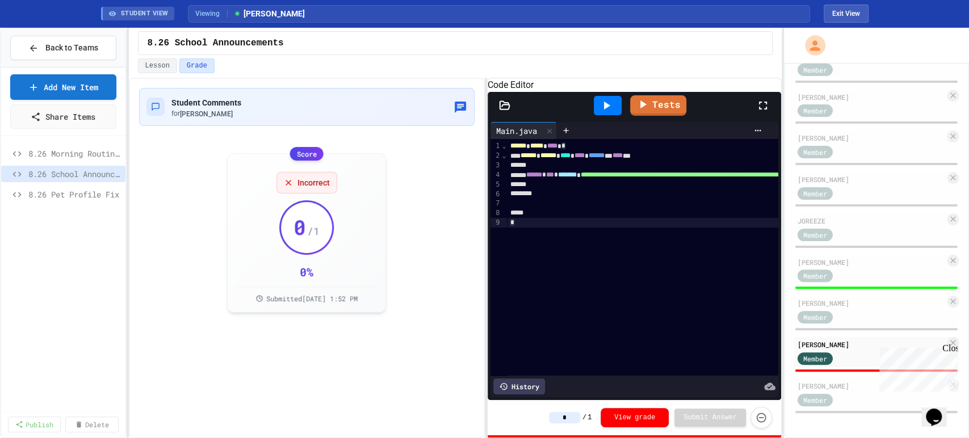
drag, startPoint x: 652, startPoint y: 346, endPoint x: 723, endPoint y: 347, distance: 71.6
click at [723, 347] on div "**********" at bounding box center [704, 257] width 394 height 237
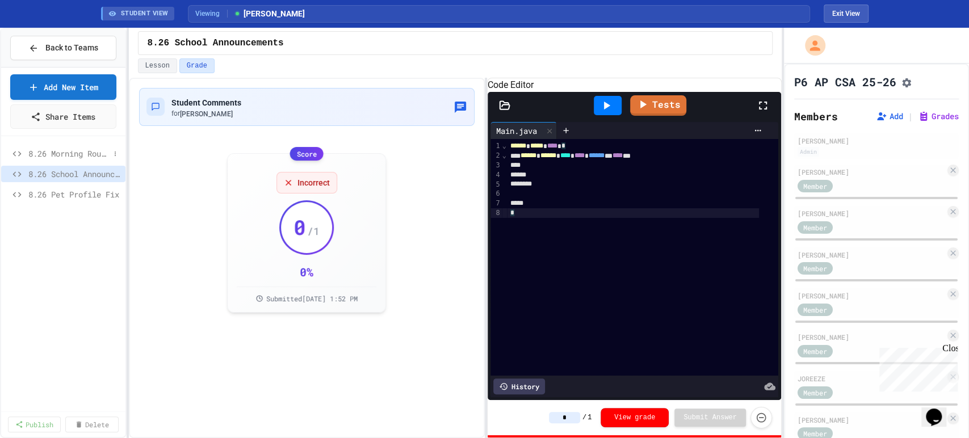
click at [76, 157] on span "8.26 Morning Routine Fix" at bounding box center [68, 154] width 81 height 12
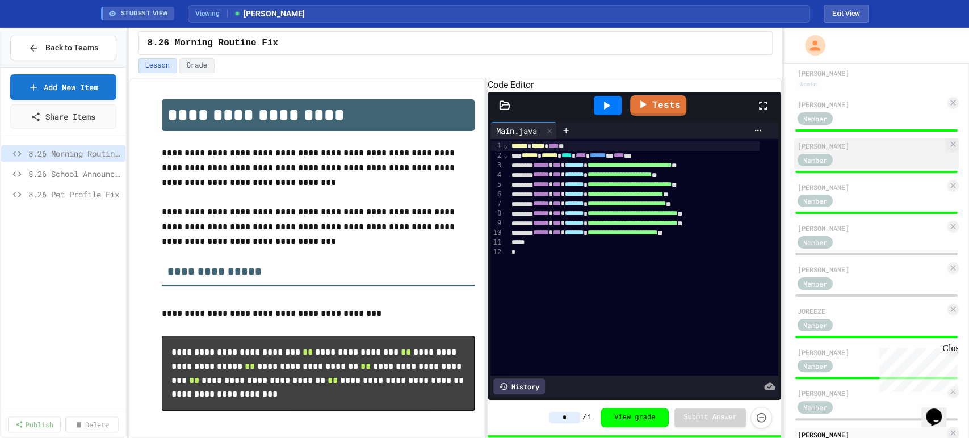
scroll to position [160, 0]
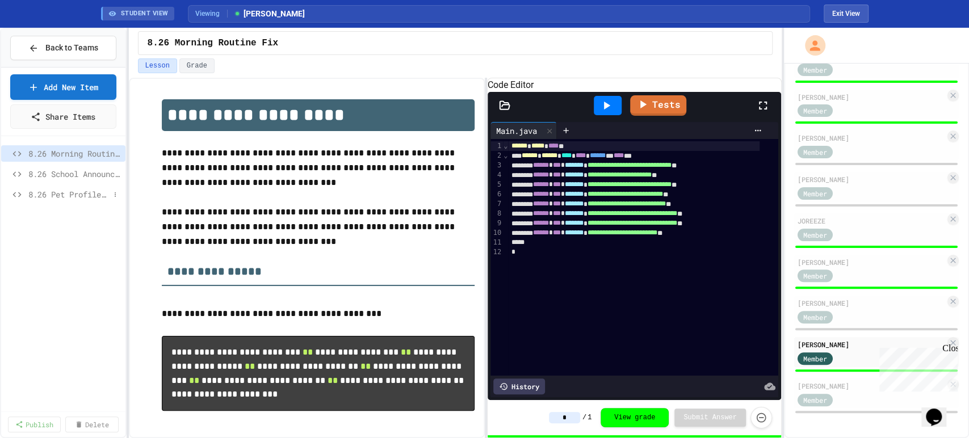
click at [77, 194] on span "8.26 Pet Profile Fix" at bounding box center [68, 195] width 81 height 12
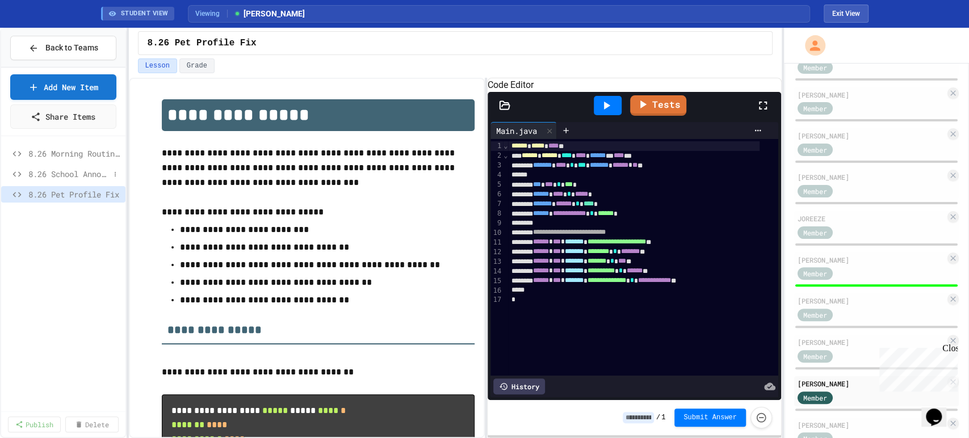
click at [82, 178] on span "8.26 School Announcements" at bounding box center [68, 174] width 81 height 12
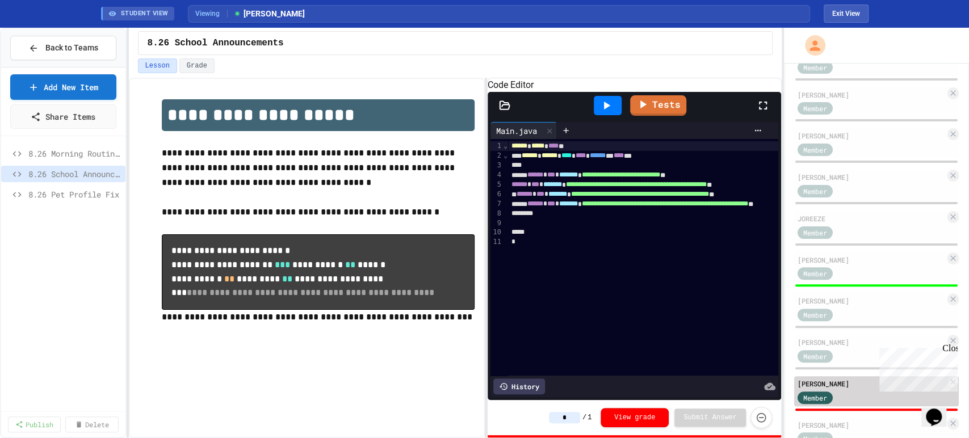
click at [874, 396] on div "Member" at bounding box center [872, 397] width 148 height 14
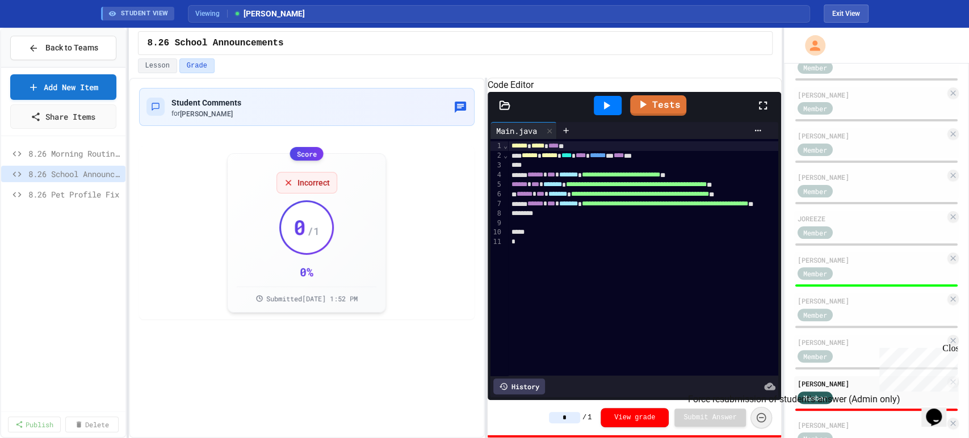
click at [763, 417] on icon "Force resubmission of student's answer (Admin only)" at bounding box center [761, 417] width 11 height 11
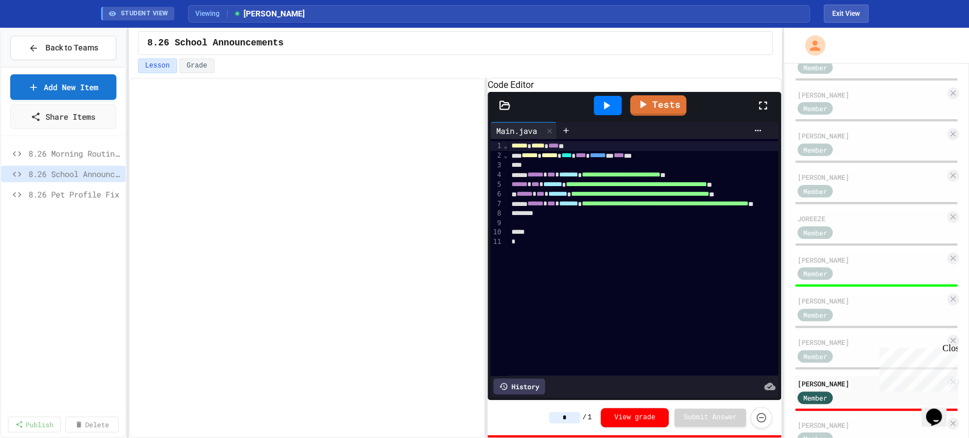
type input "*"
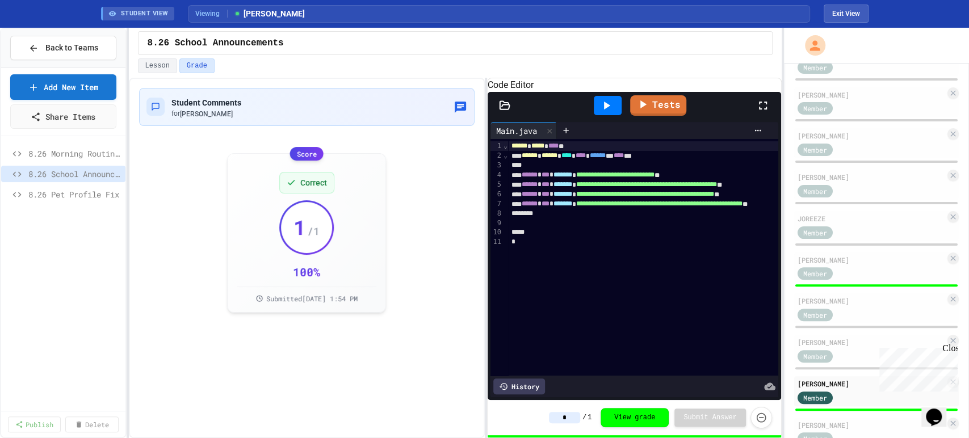
click at [334, 365] on div "Student Comments for [PERSON_NAME] Score Correct 1 / 1 100 % Submitted [DATE] 1…" at bounding box center [307, 258] width 356 height 361
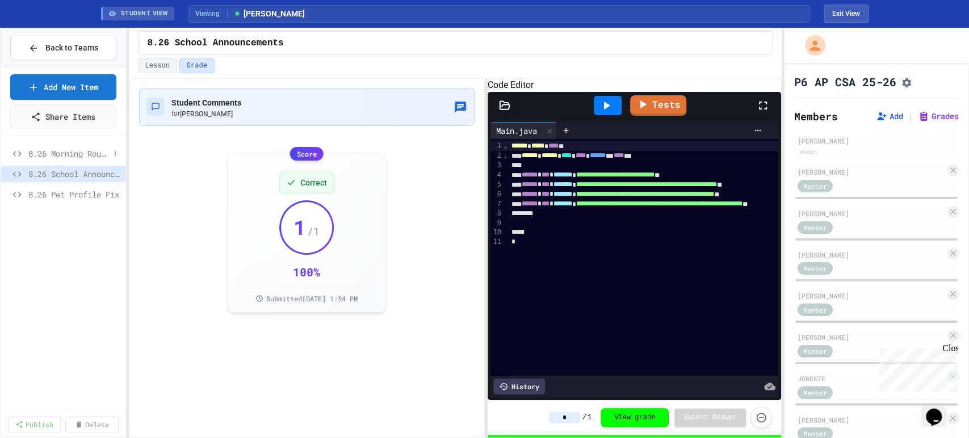
click at [77, 155] on span "8.26 Morning Routine Fix" at bounding box center [68, 154] width 81 height 12
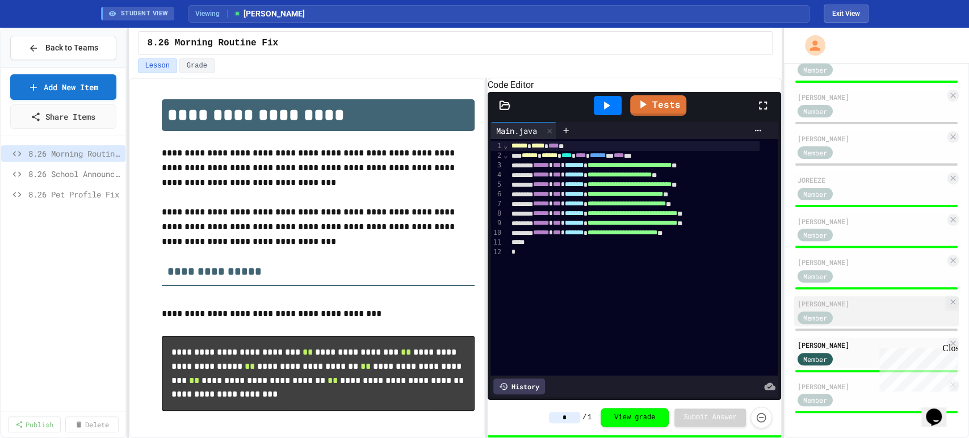
scroll to position [201, 0]
click at [66, 169] on span "8.26 School Announcements" at bounding box center [68, 174] width 81 height 12
